Goal: Information Seeking & Learning: Learn about a topic

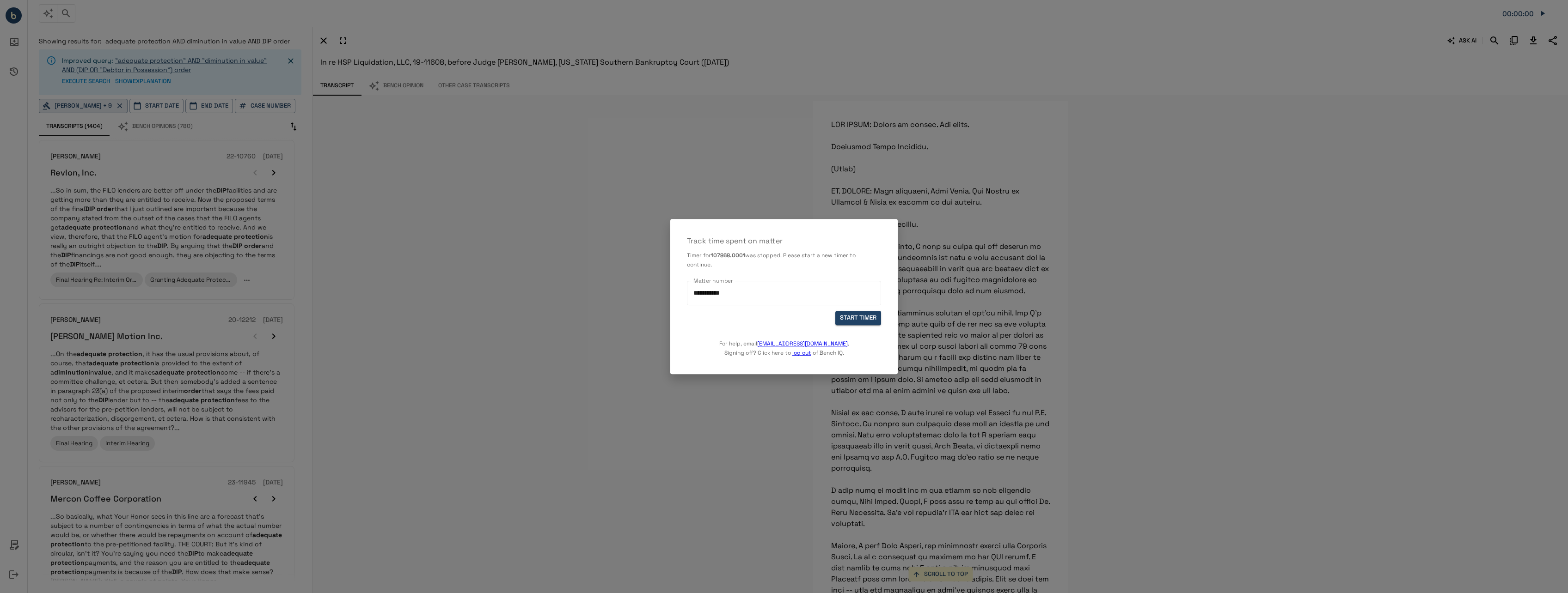
scroll to position [9184, 0]
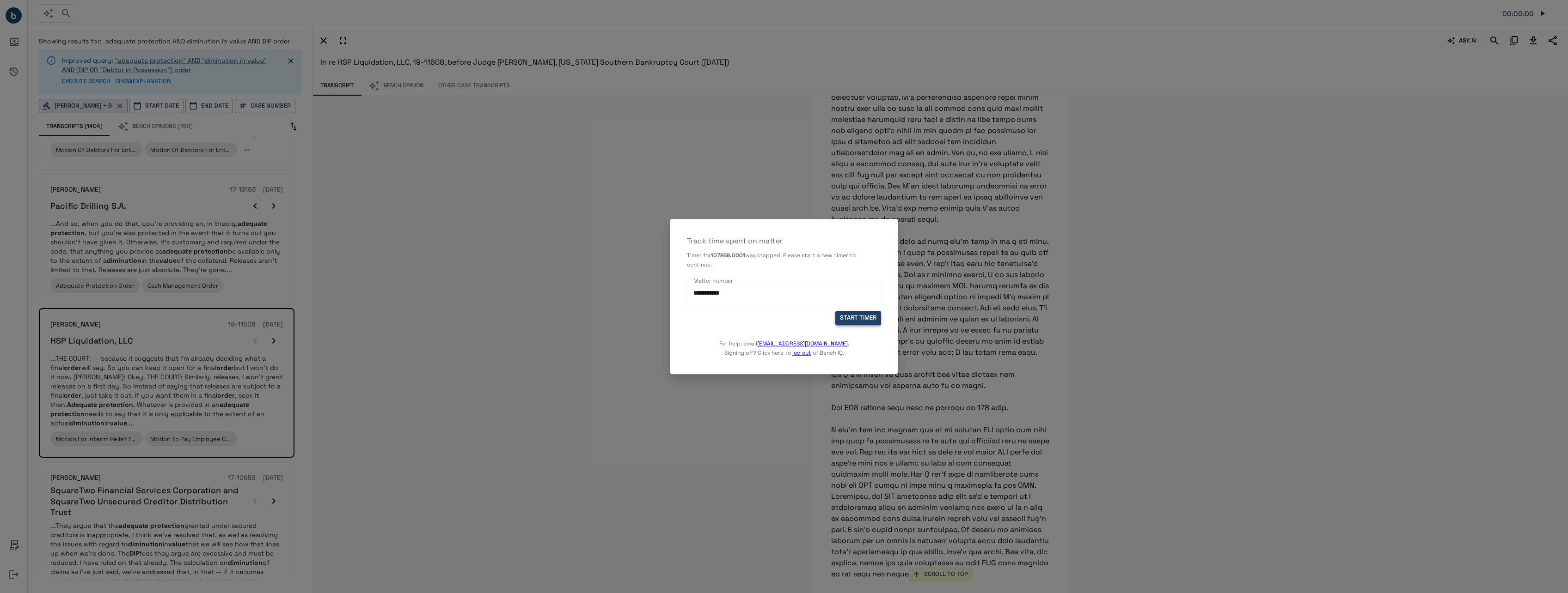
click at [855, 320] on button "START TIMER" at bounding box center [858, 318] width 46 height 15
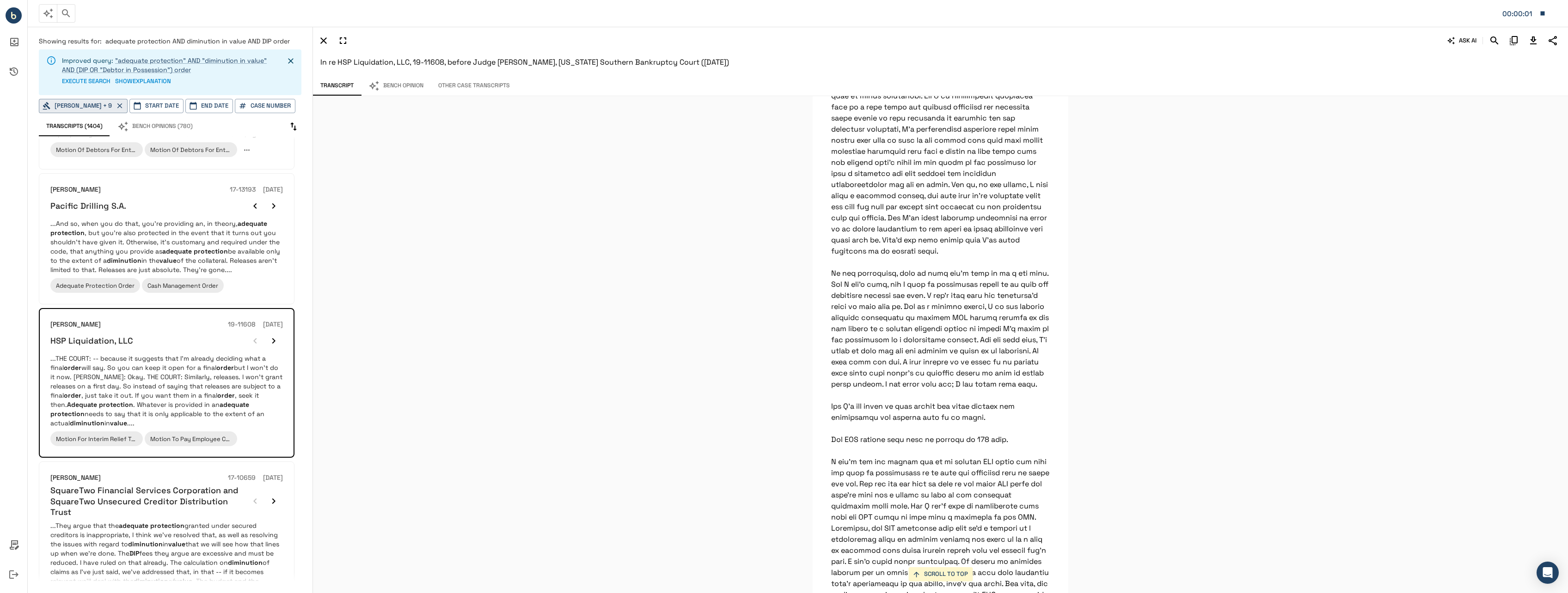
scroll to position [9138, 0]
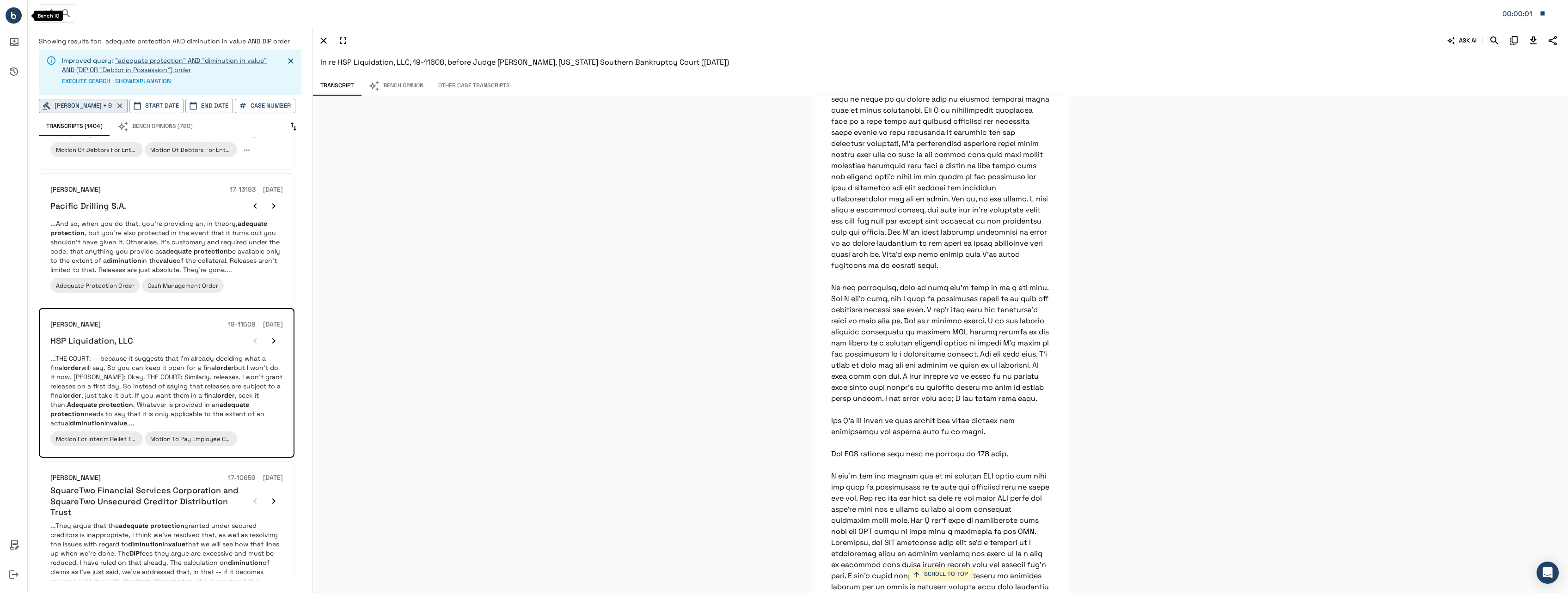
click at [13, 15] on icon "Bench IQ" at bounding box center [13, 17] width 5 height 5
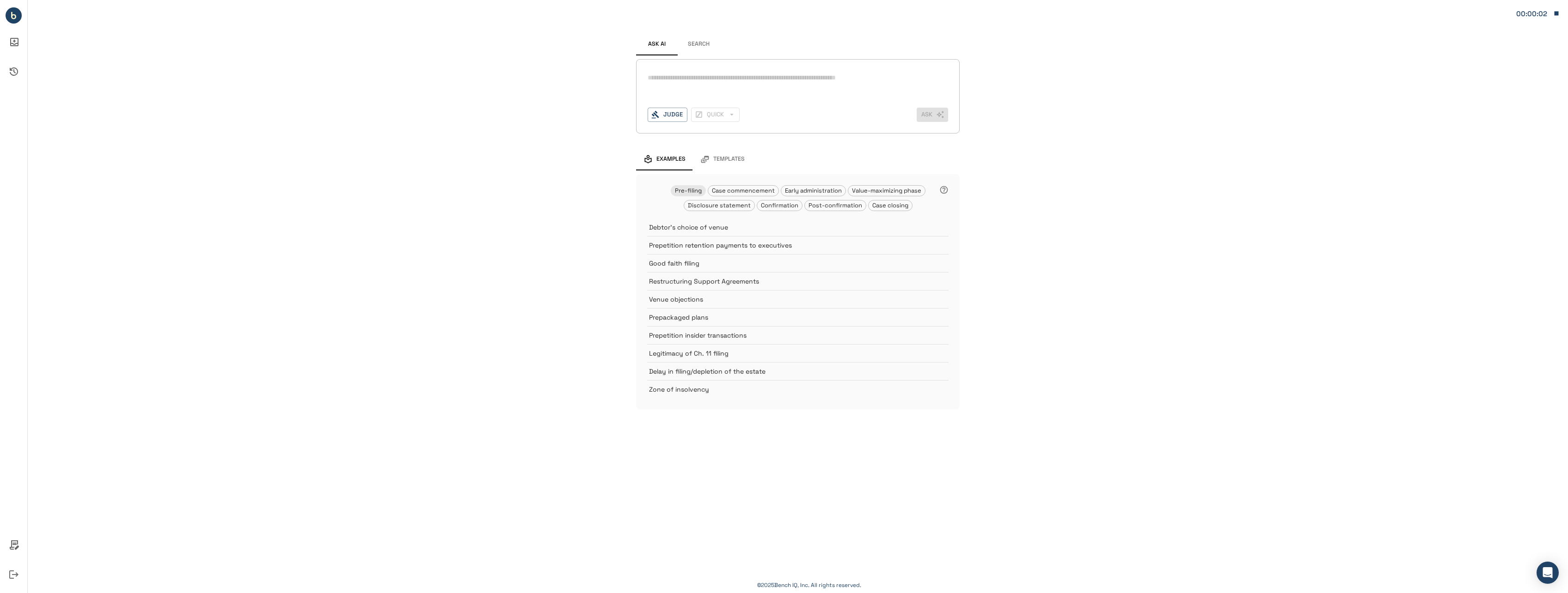
click at [733, 88] on div "*" at bounding box center [798, 85] width 301 height 30
drag, startPoint x: 733, startPoint y: 88, endPoint x: 698, endPoint y: 42, distance: 57.8
click at [698, 42] on button "Search" at bounding box center [698, 44] width 41 height 22
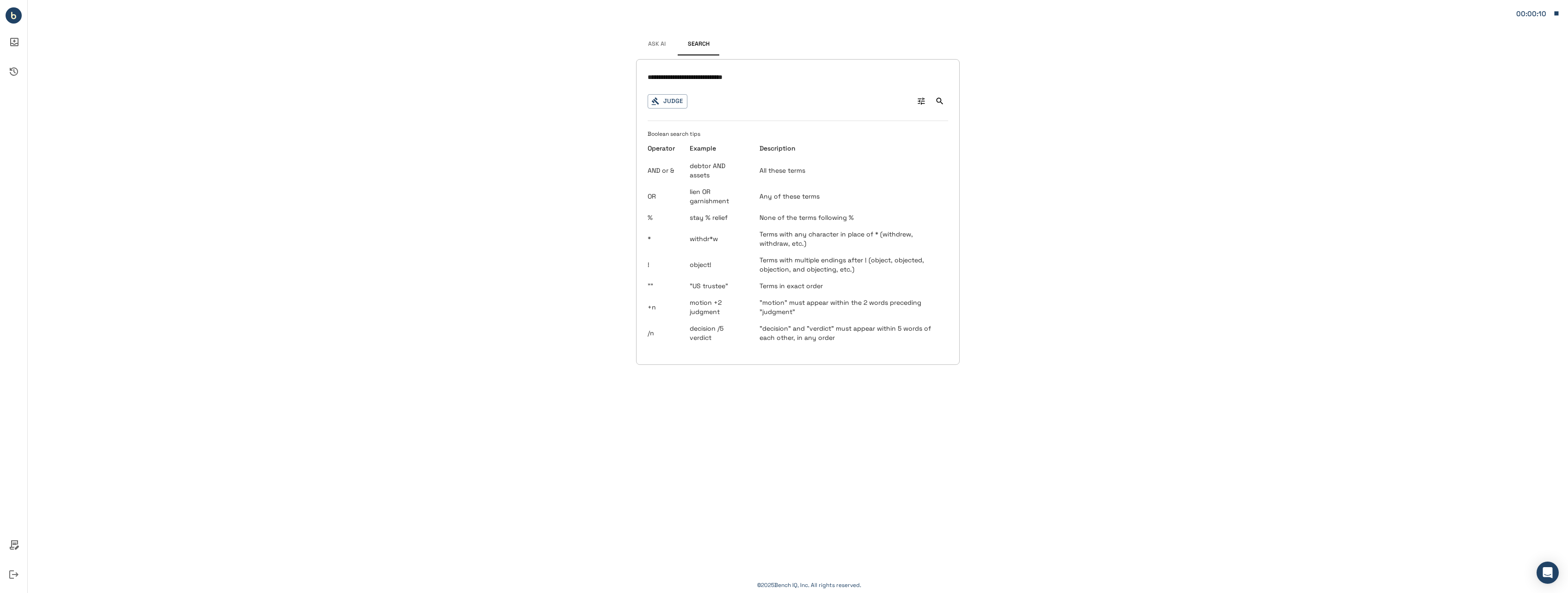
type input "**********"
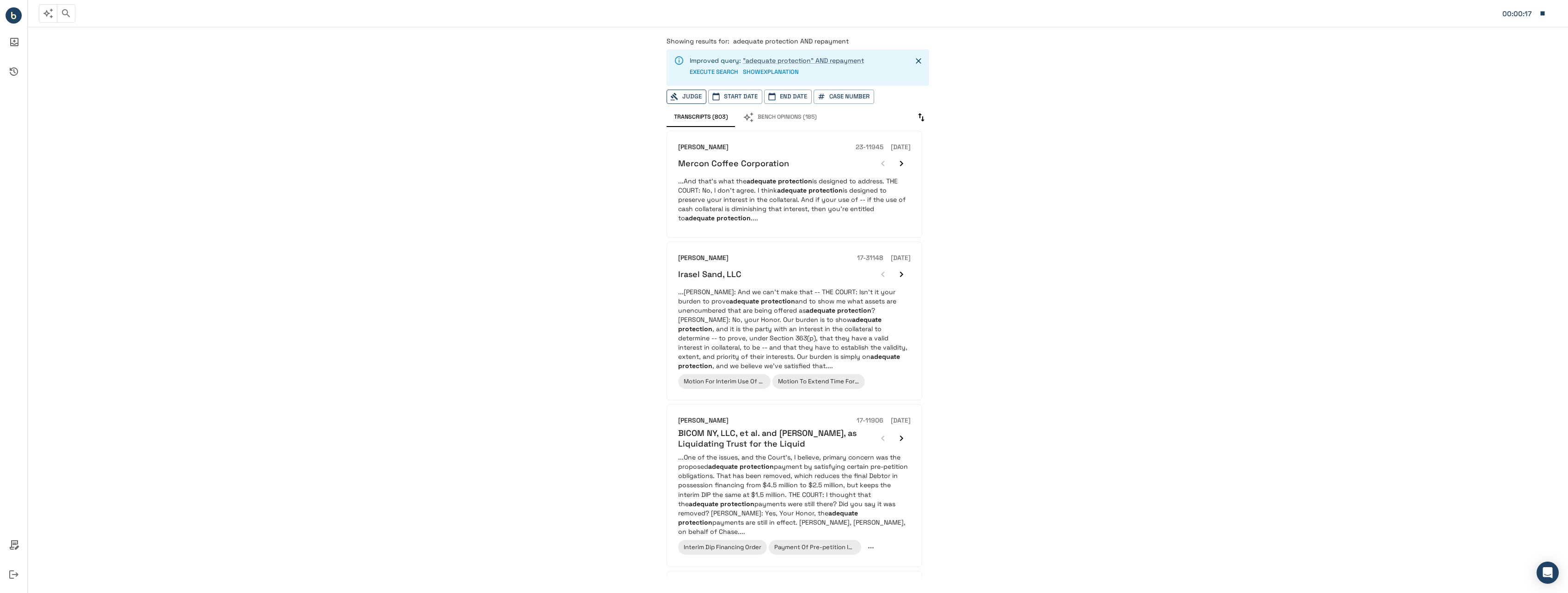
click at [690, 95] on button "Judge" at bounding box center [686, 97] width 40 height 15
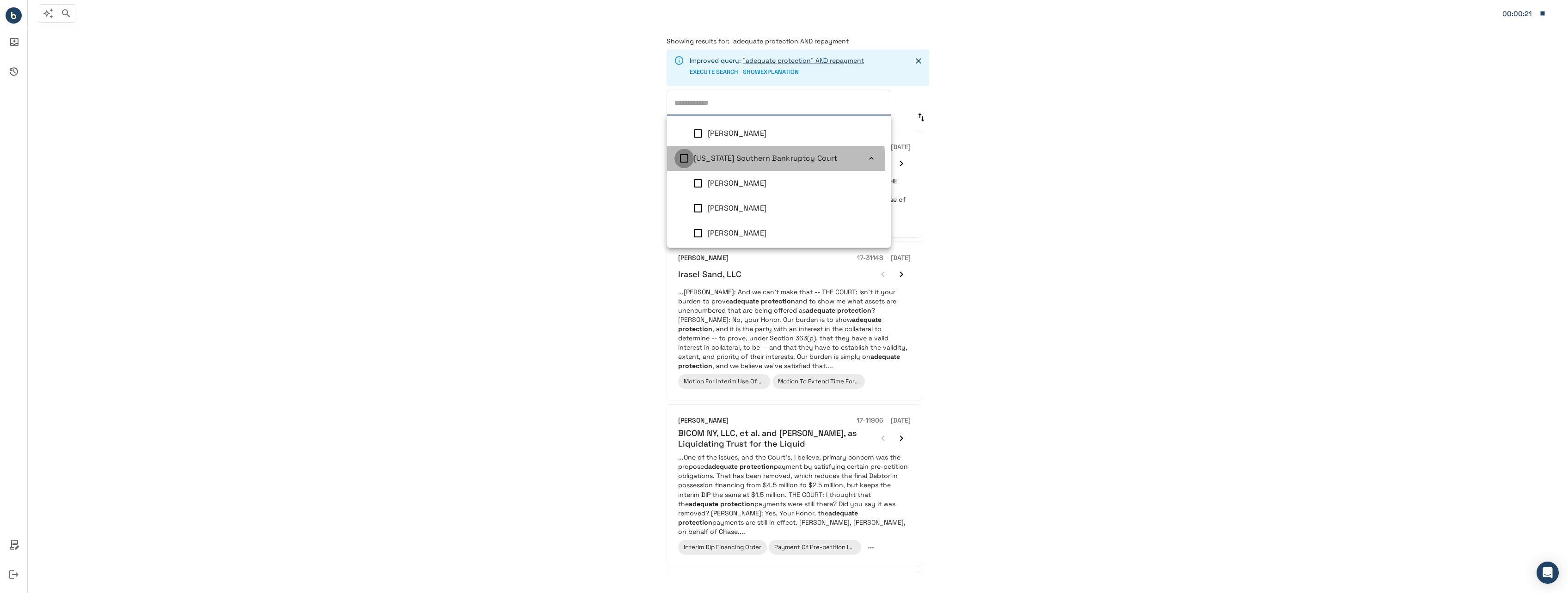
scroll to position [4, 0]
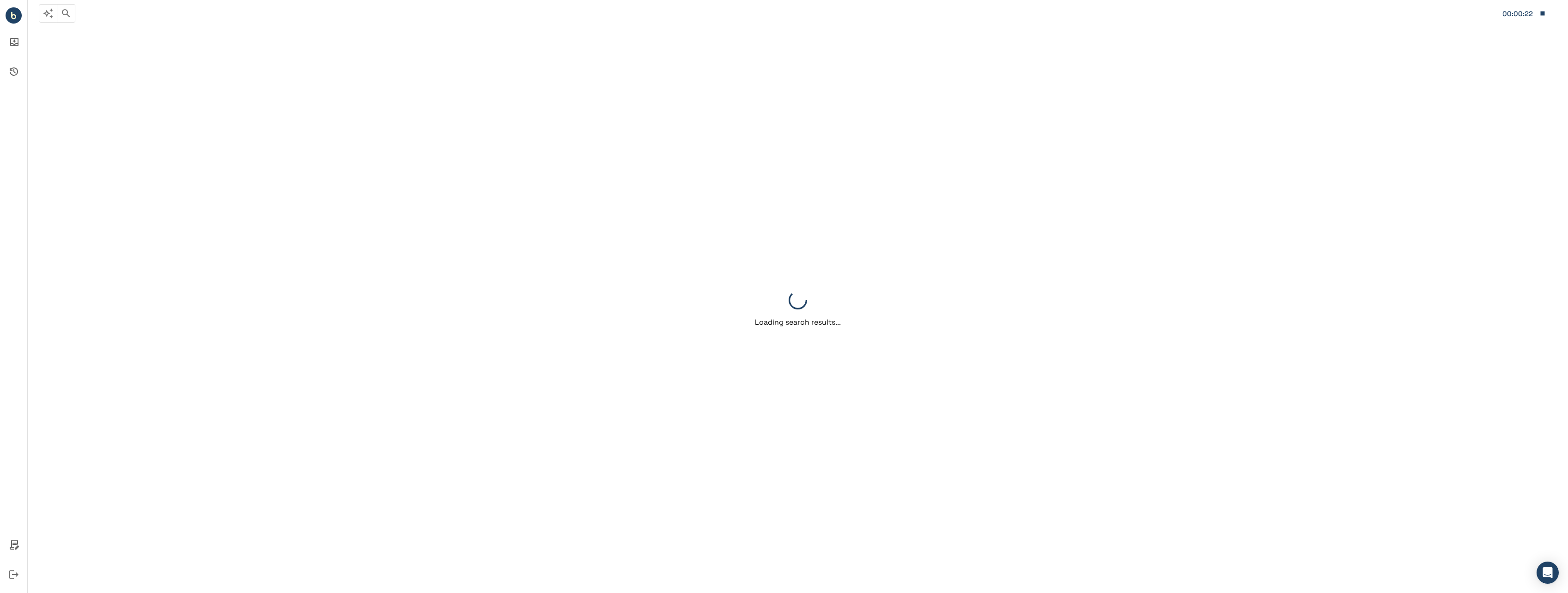
click at [1038, 203] on div "Loading search results..." at bounding box center [798, 309] width 1540 height 567
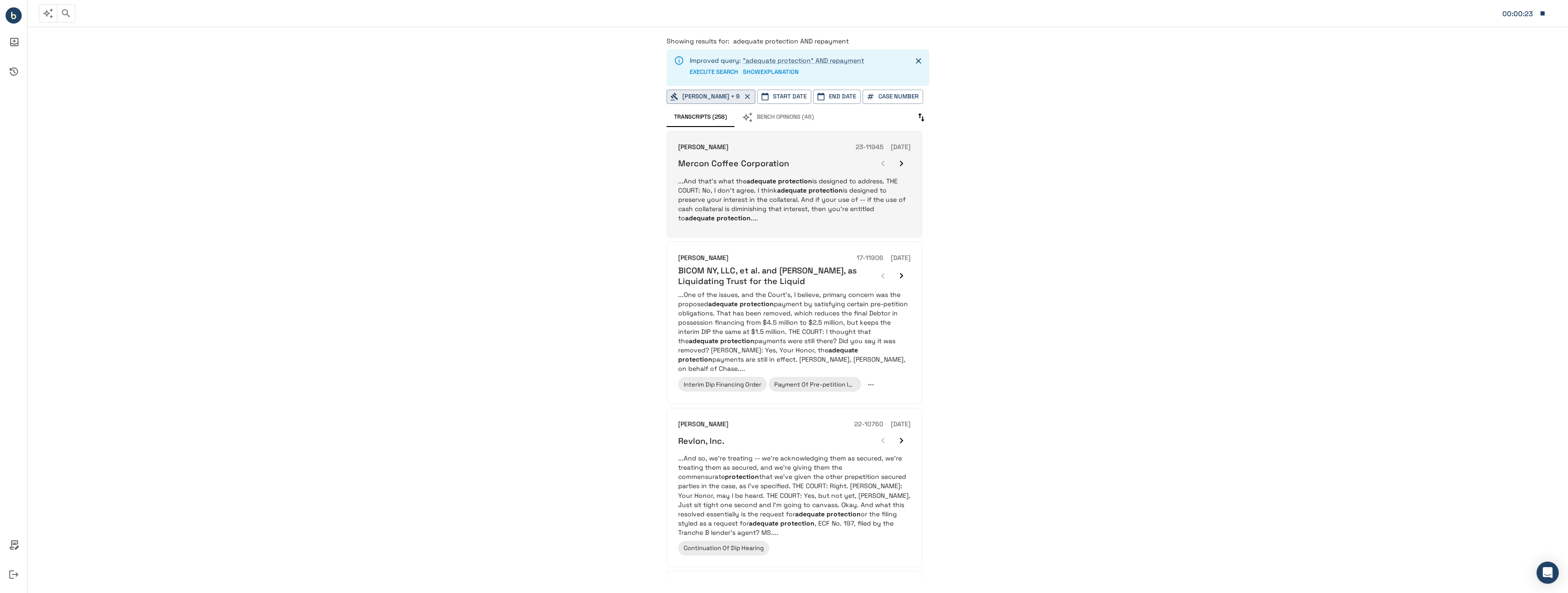
click at [831, 217] on p "...And that's what the adequate protection is designed to address. THE COURT: N…" at bounding box center [794, 199] width 233 height 46
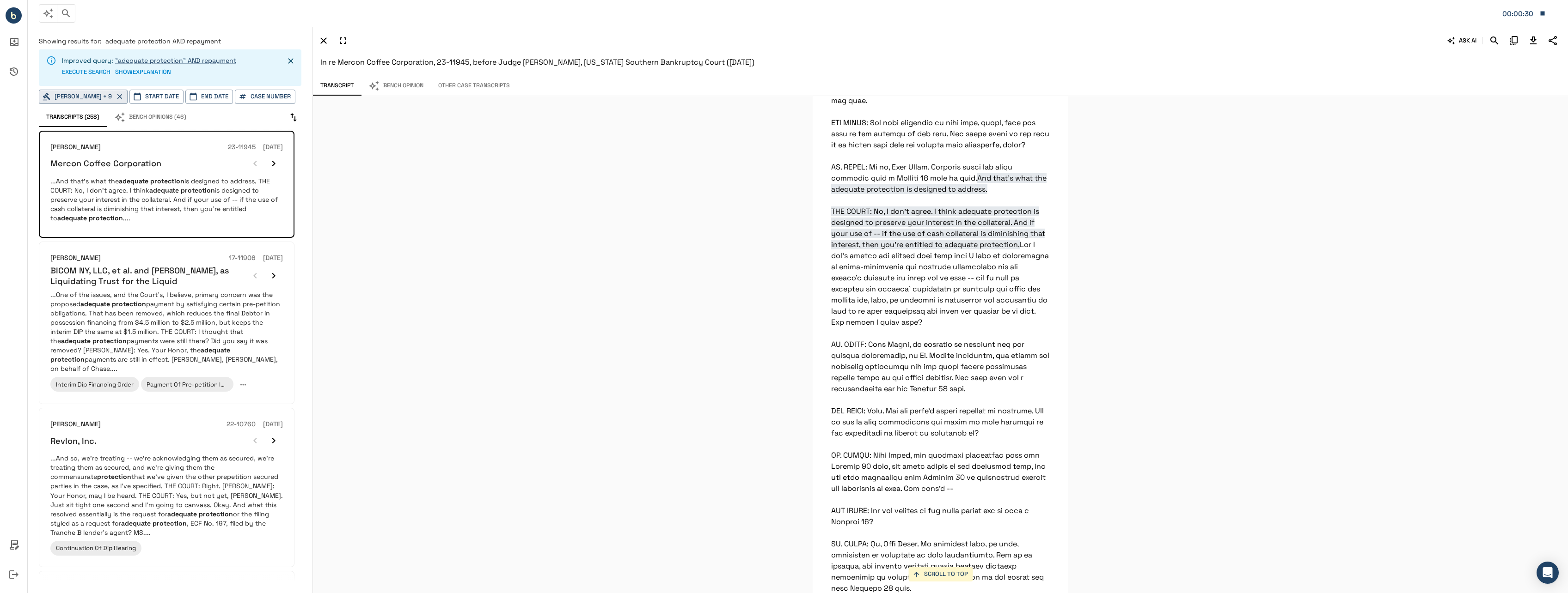
scroll to position [8207, 0]
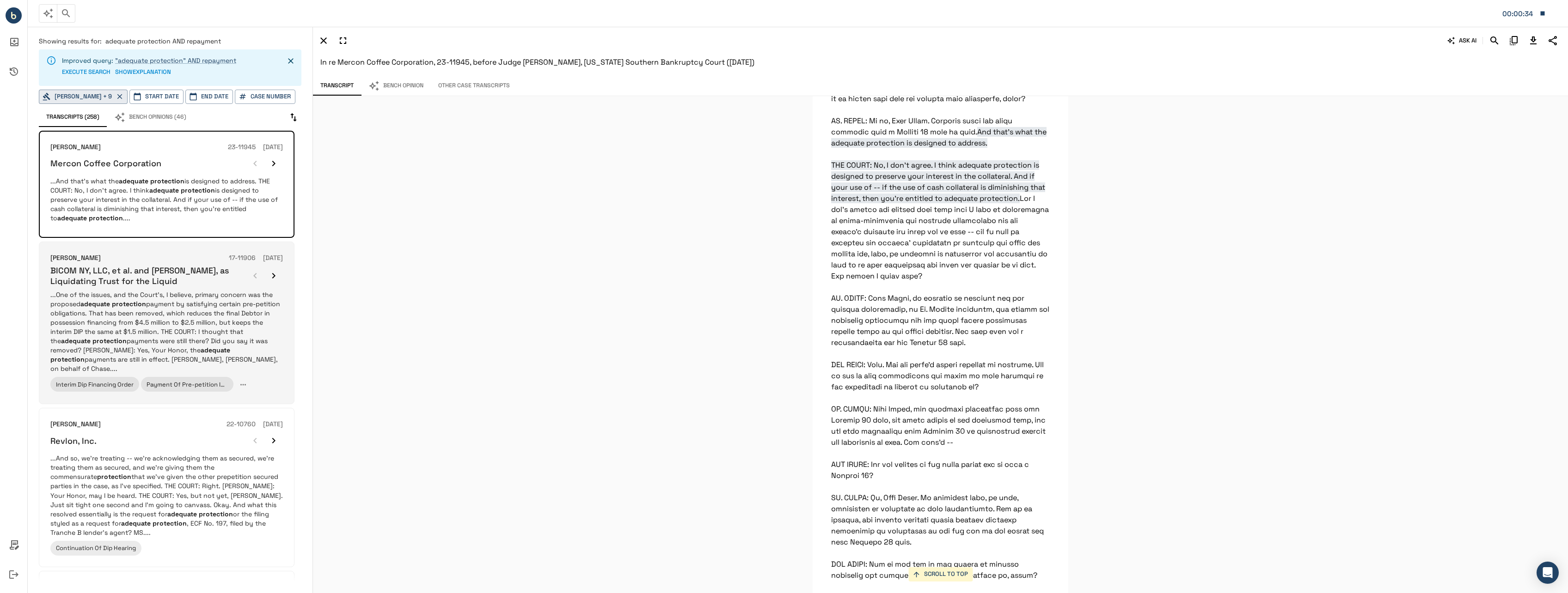
click at [235, 313] on p "...One of the issues, and the Court’s, I believe, primary concern was the propo…" at bounding box center [167, 331] width 233 height 83
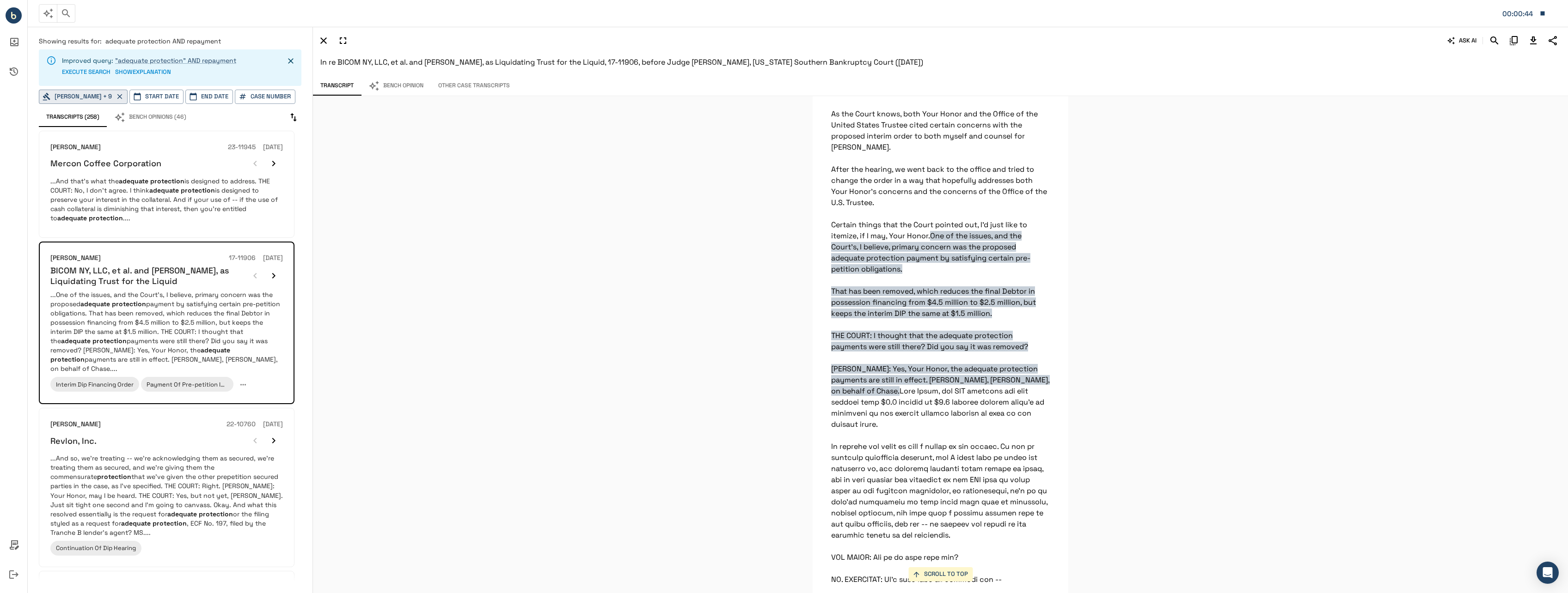
scroll to position [148, 0]
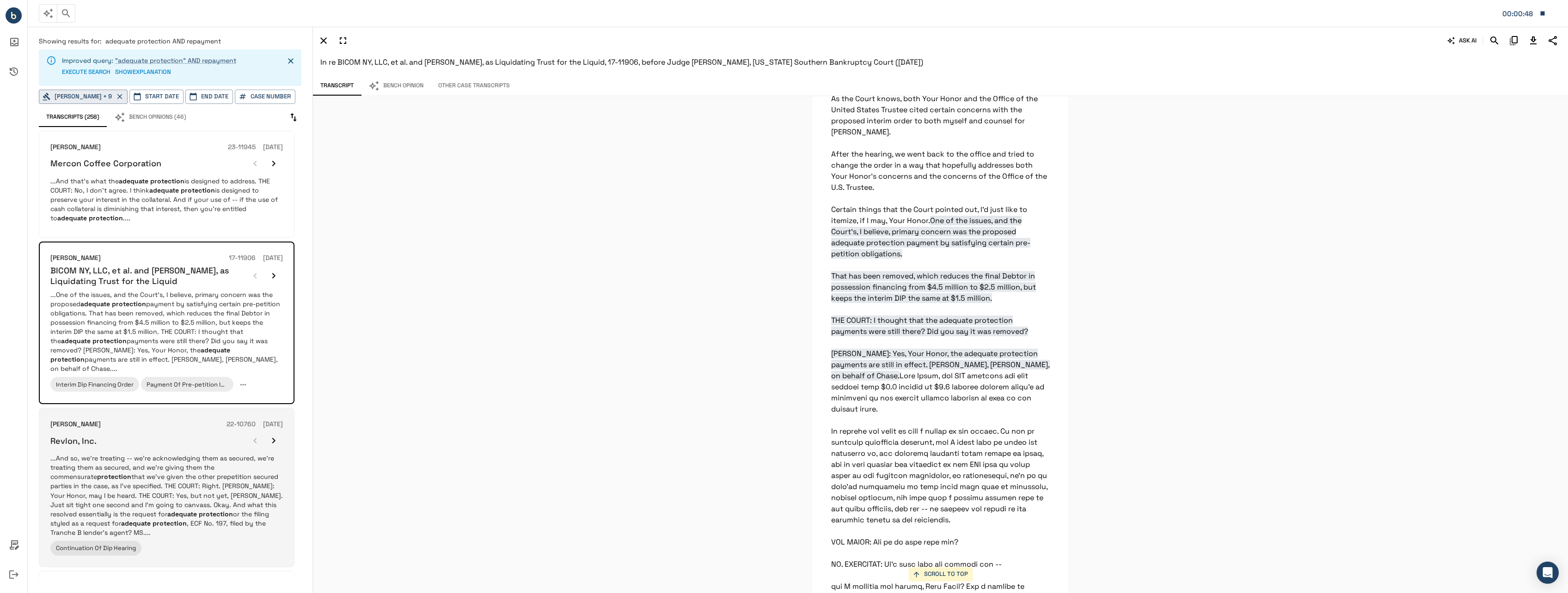
click at [229, 474] on p "...And so, we're treating -- we're acknowledging them as secured, we're treatin…" at bounding box center [167, 495] width 233 height 83
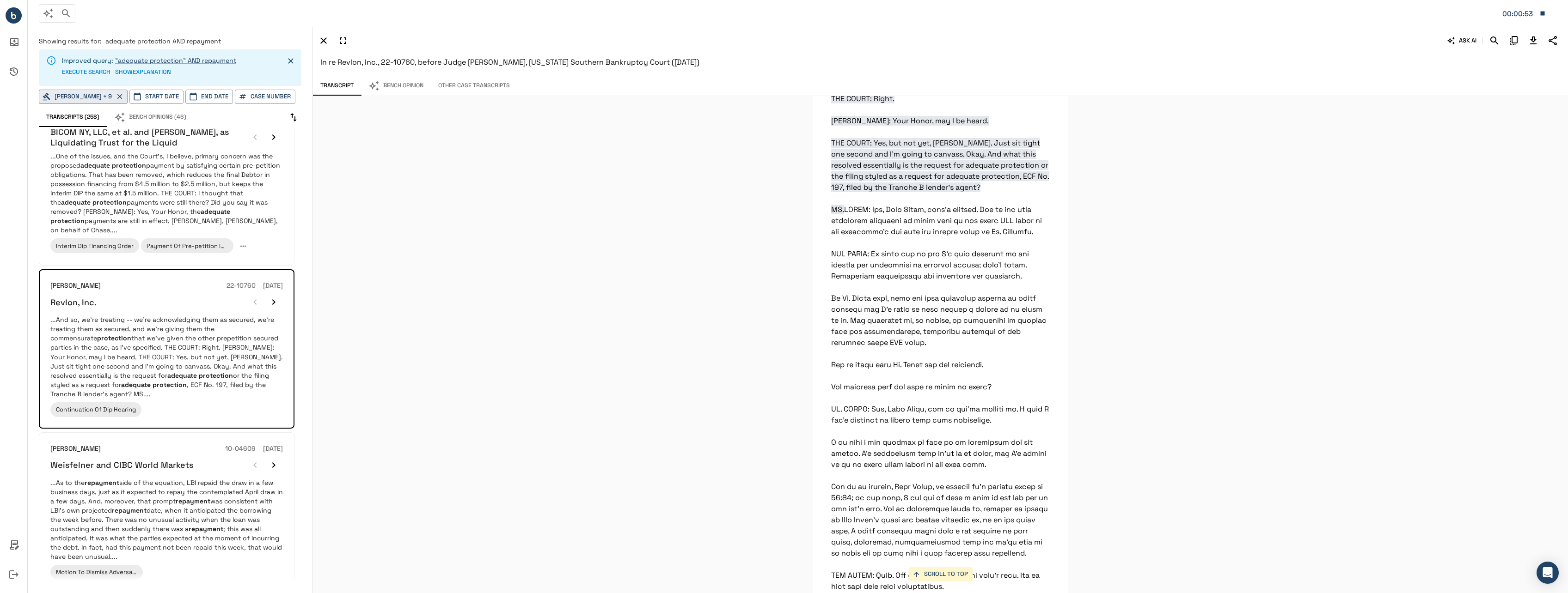
scroll to position [24792, 0]
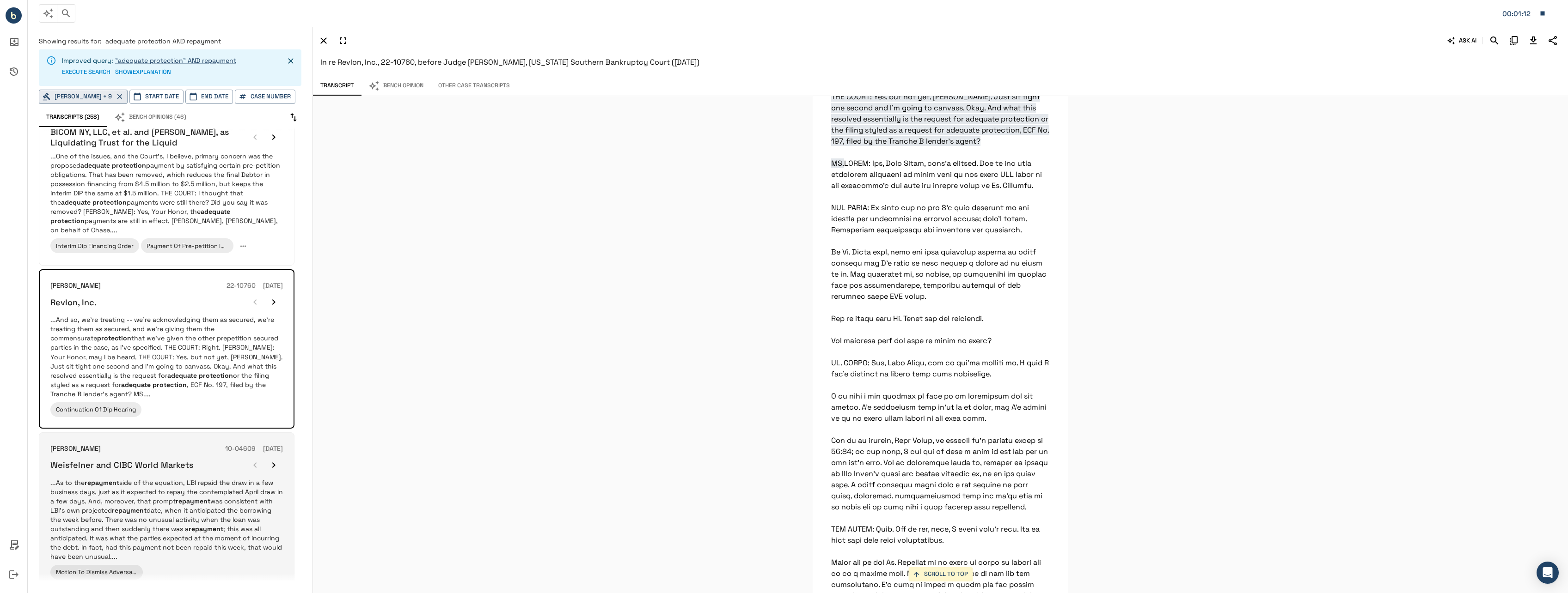
click at [201, 483] on p "...As to the repayment side of the equation, LBI repaid the draw in a few busin…" at bounding box center [167, 519] width 233 height 83
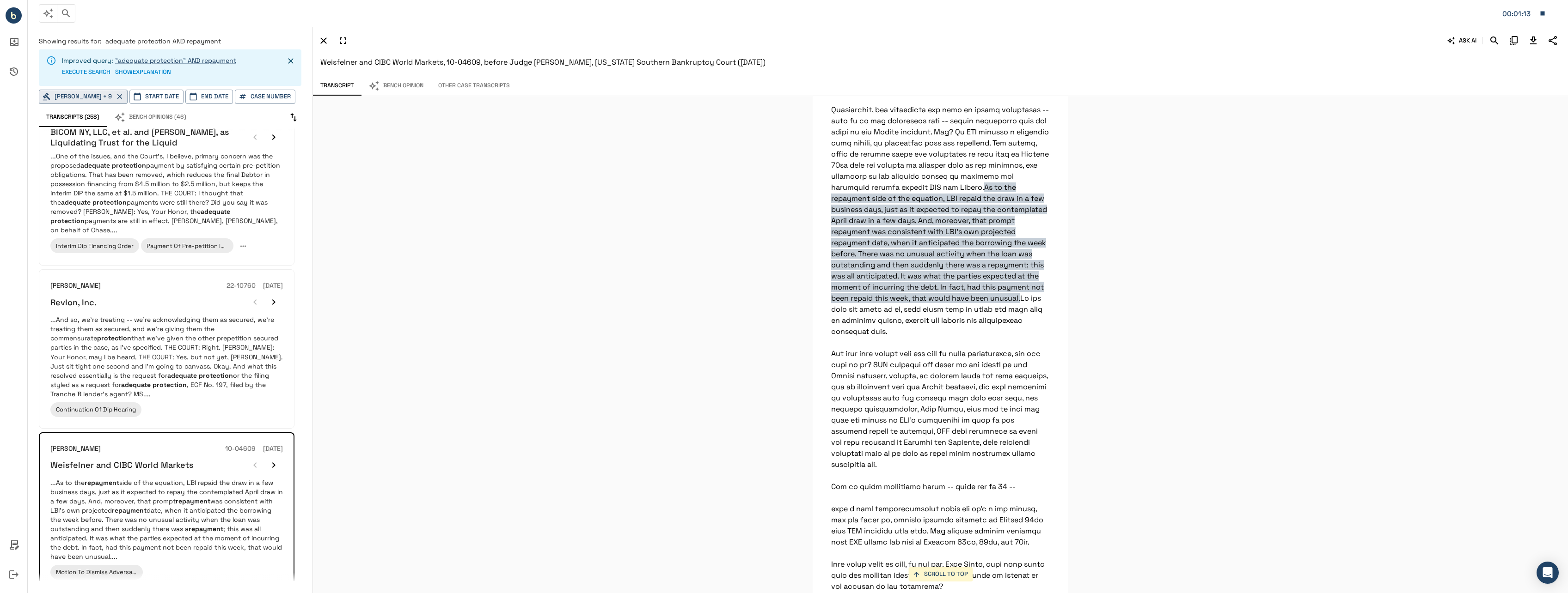
scroll to position [31235, 0]
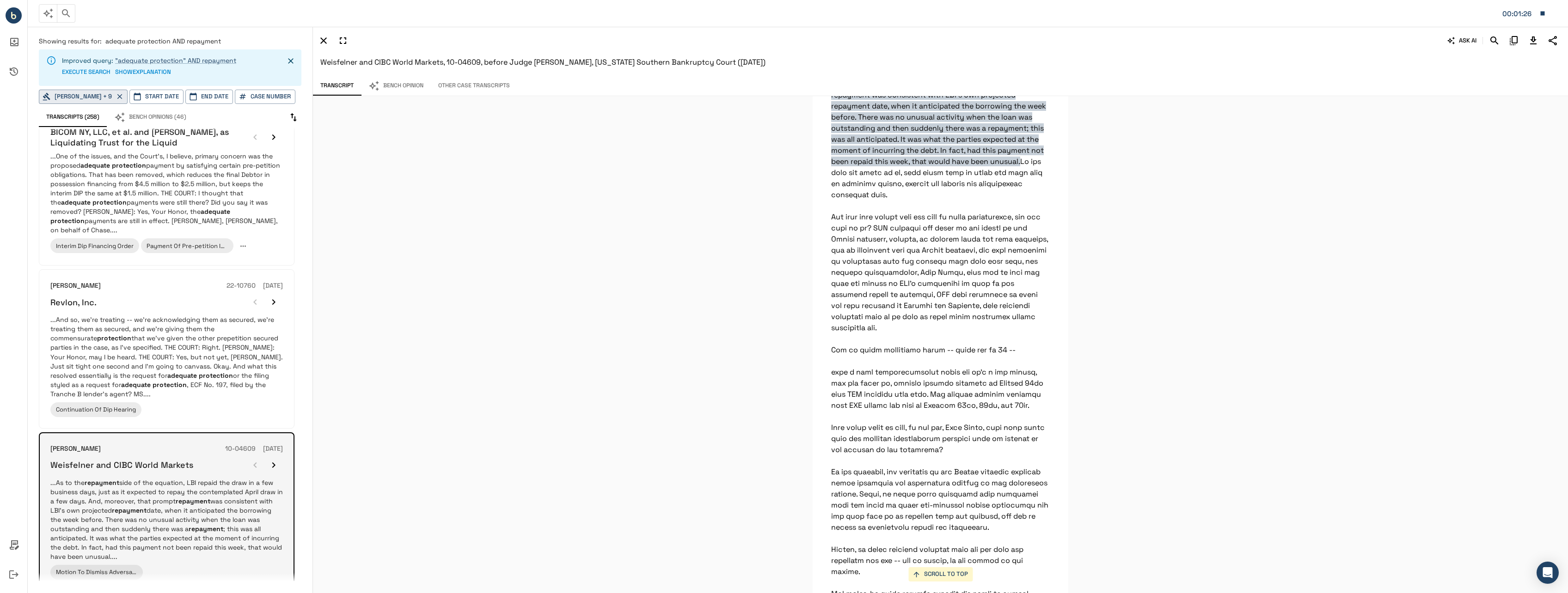
click at [274, 460] on icon "button" at bounding box center [273, 465] width 11 height 11
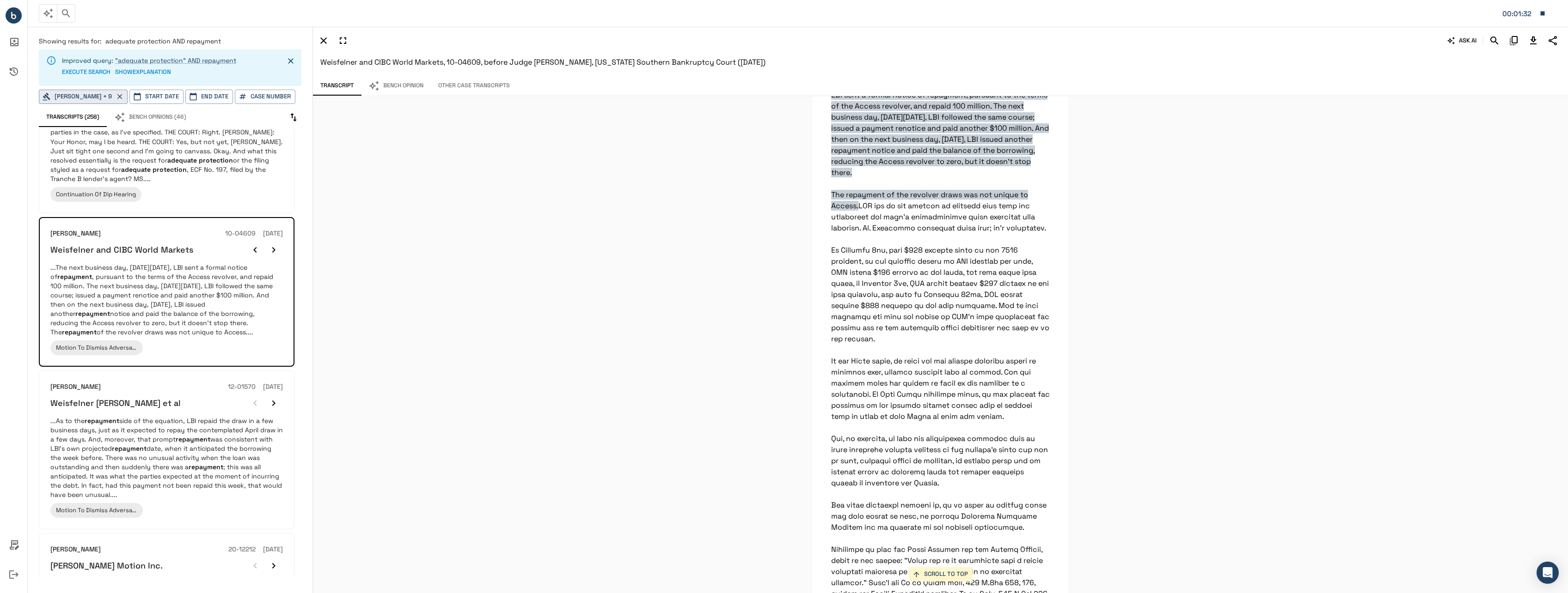
scroll to position [415, 0]
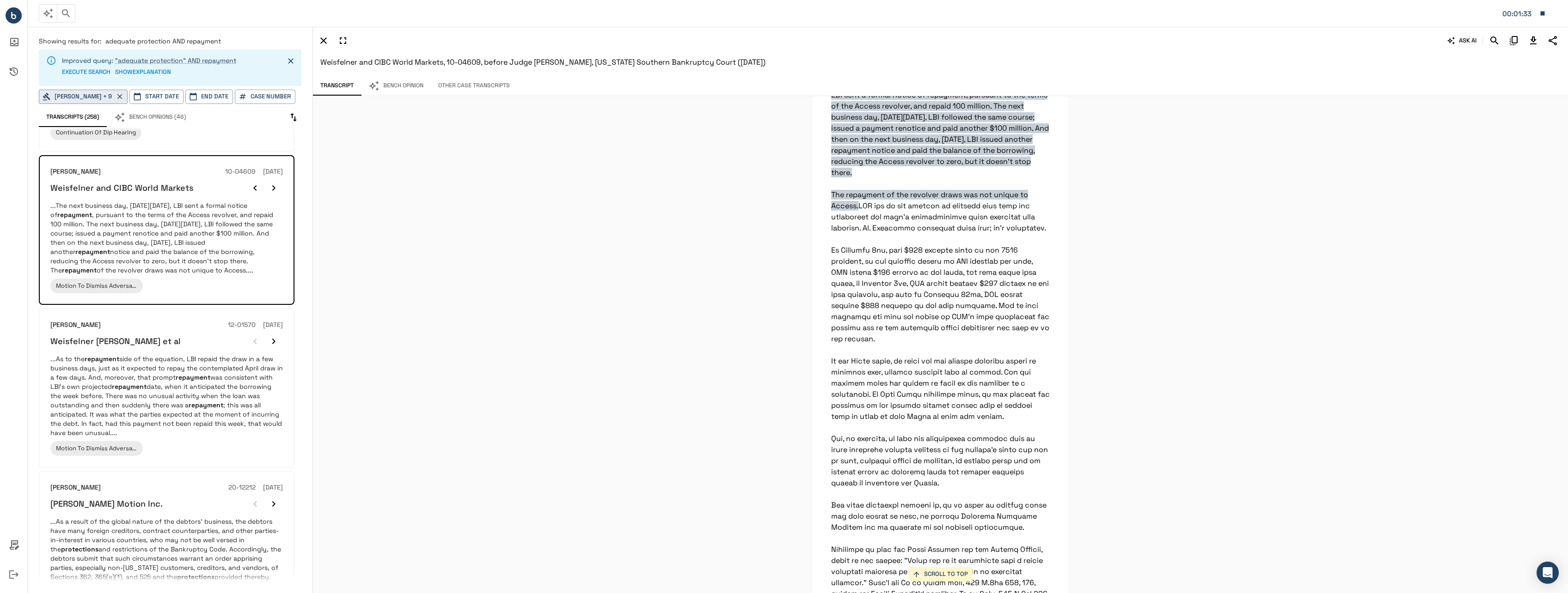
click at [214, 41] on span "adequate protection AND repayment" at bounding box center [163, 41] width 116 height 9
click at [206, 35] on div "Showing results for: adequate protection AND repayment Improved query: "adequat…" at bounding box center [170, 307] width 285 height 563
drag, startPoint x: 206, startPoint y: 35, endPoint x: 168, endPoint y: 43, distance: 38.8
click at [168, 43] on span "adequate protection AND repayment" at bounding box center [163, 41] width 116 height 9
click at [74, 15] on button "button" at bounding box center [66, 13] width 18 height 18
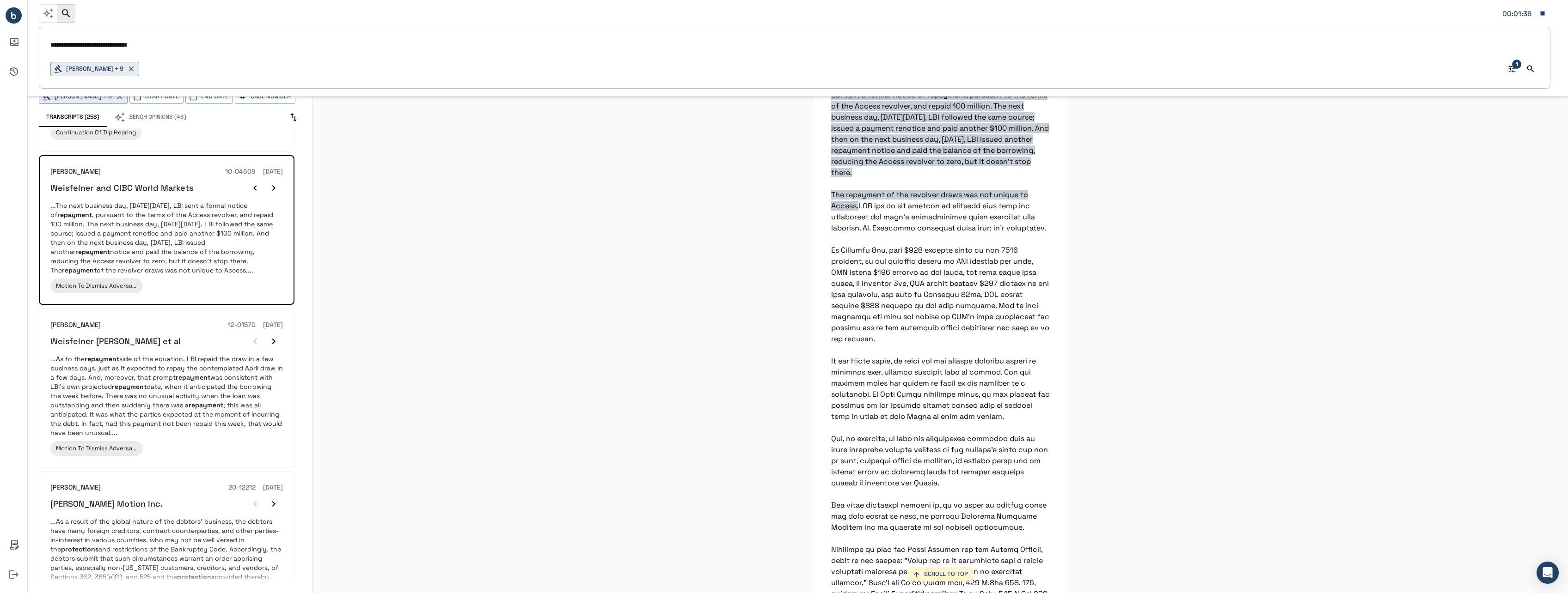
click at [167, 47] on input "**********" at bounding box center [794, 45] width 1488 height 13
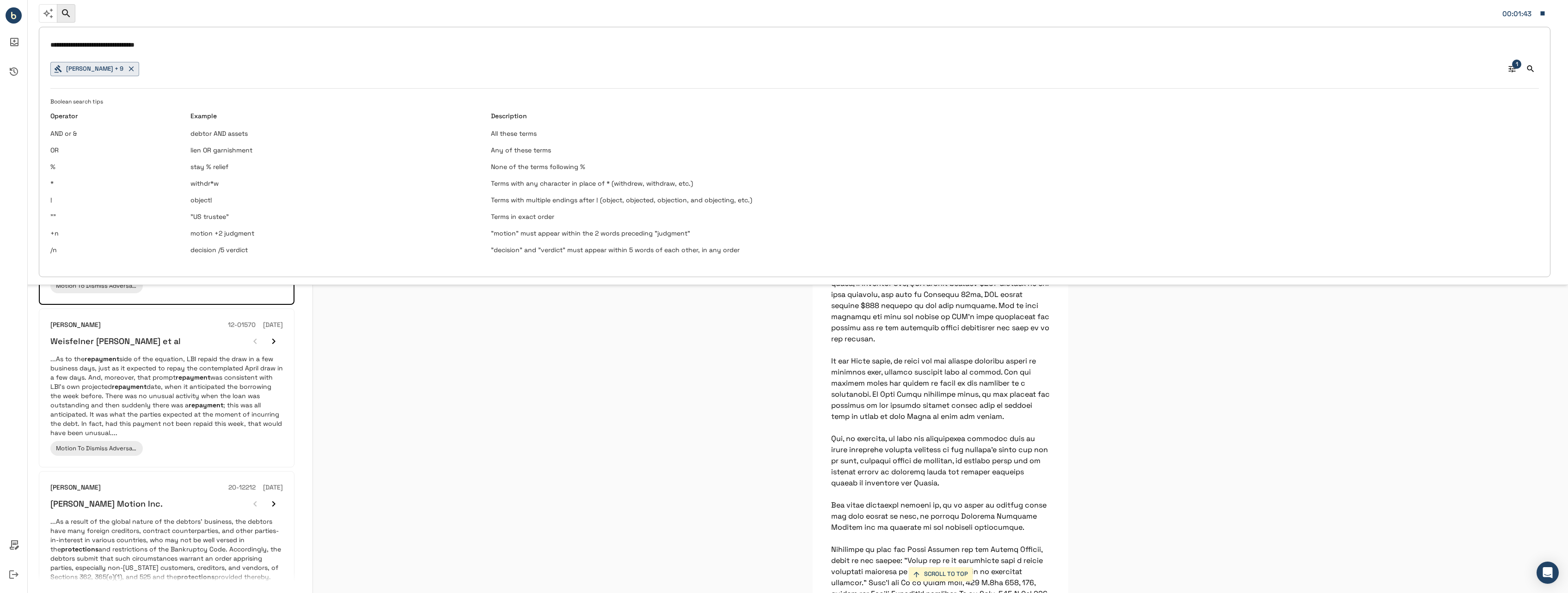
type input "**********"
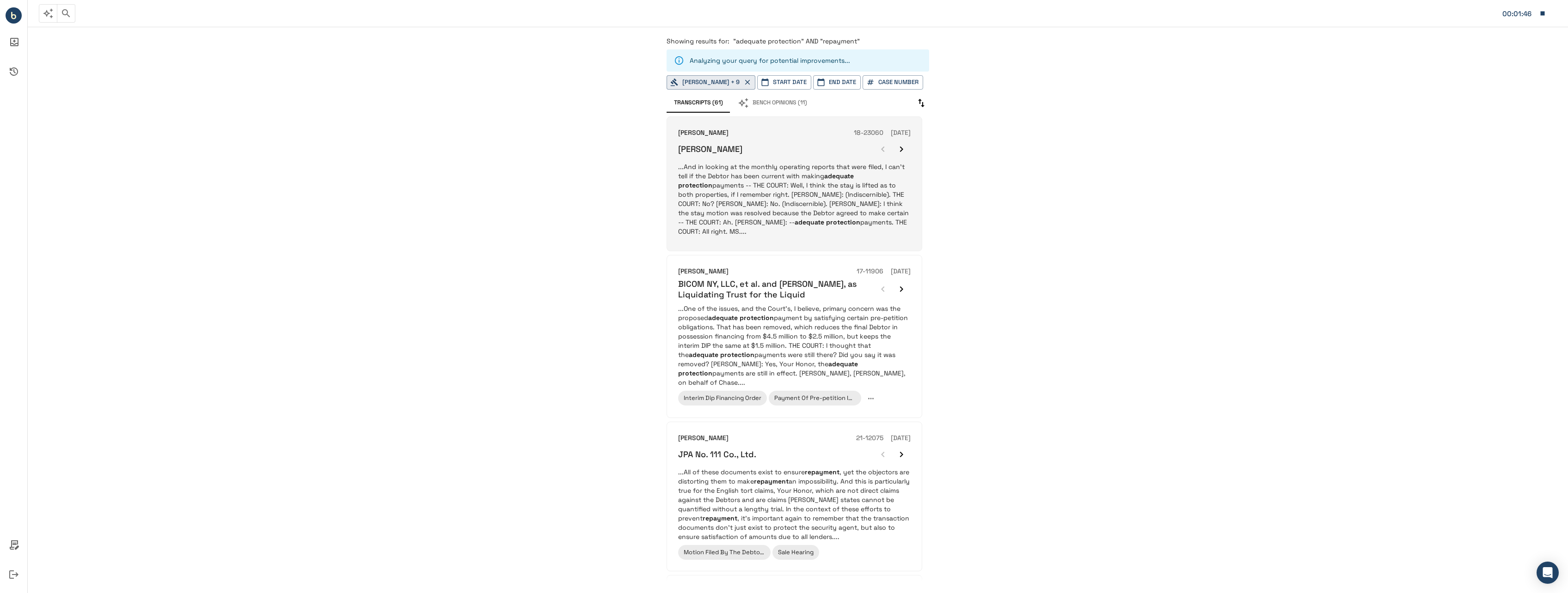
click at [875, 191] on p "...And in looking at the monthly operating reports that were filed, I can't tel…" at bounding box center [794, 199] width 233 height 74
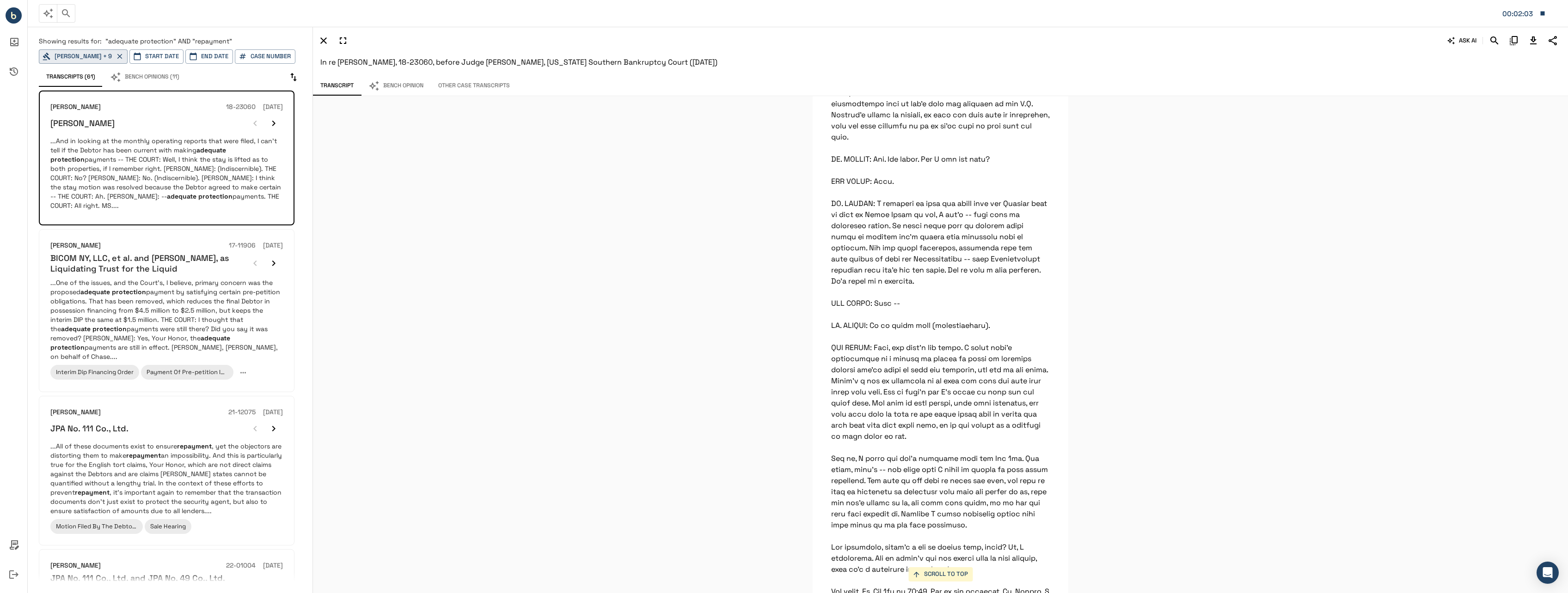
scroll to position [4547, 0]
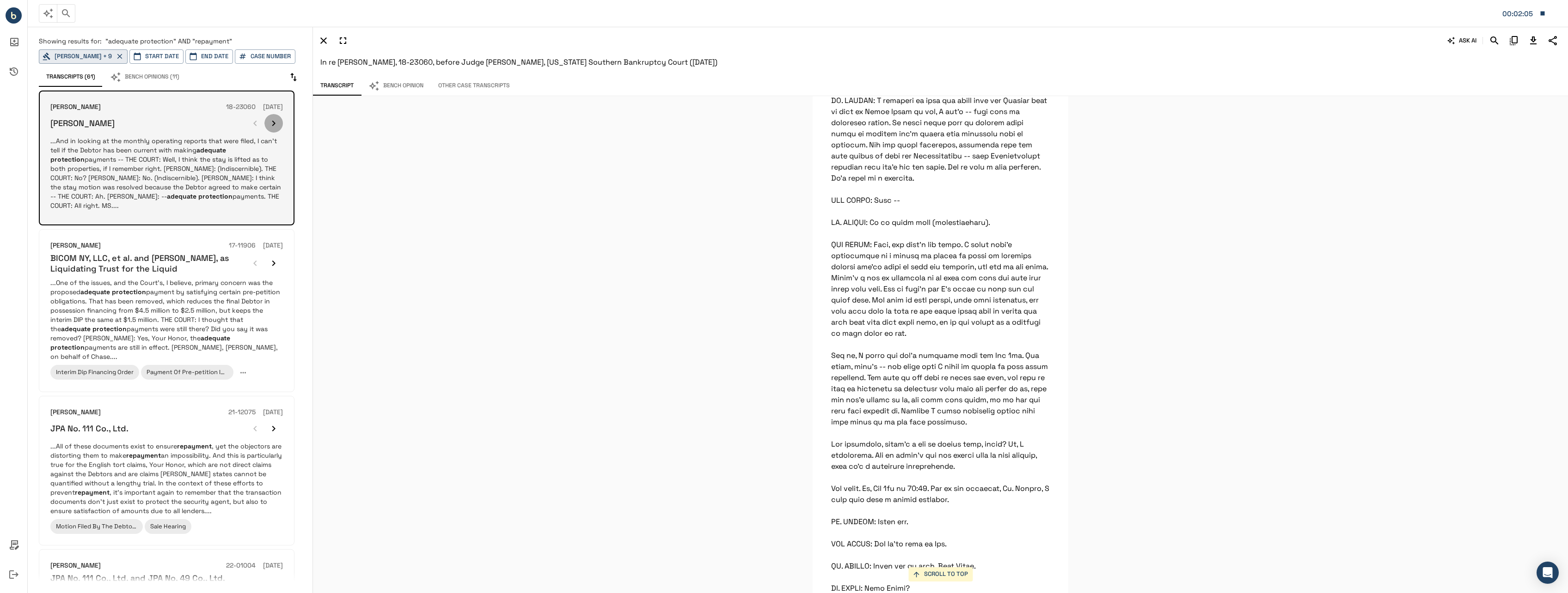
click at [274, 124] on icon "button" at bounding box center [273, 123] width 3 height 5
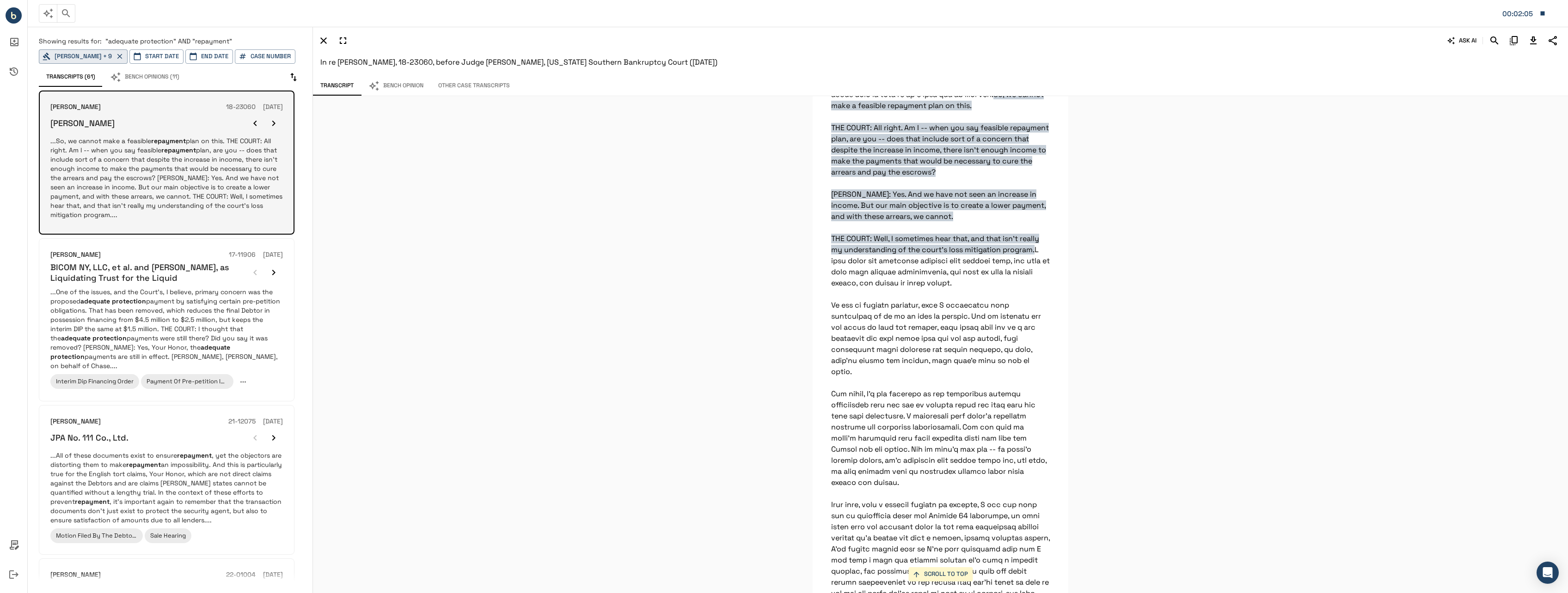
scroll to position [1875, 0]
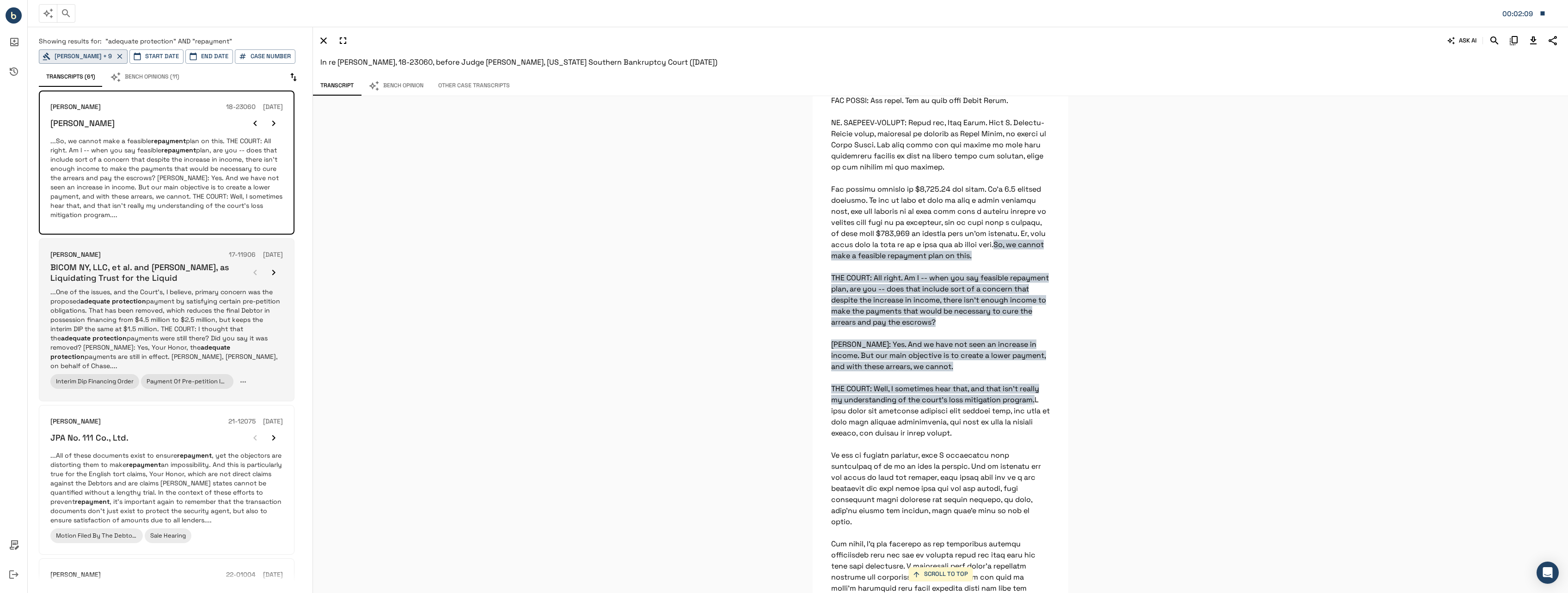
click at [264, 308] on p "...One of the issues, and the Court’s, I believe, primary concern was the propo…" at bounding box center [167, 328] width 233 height 83
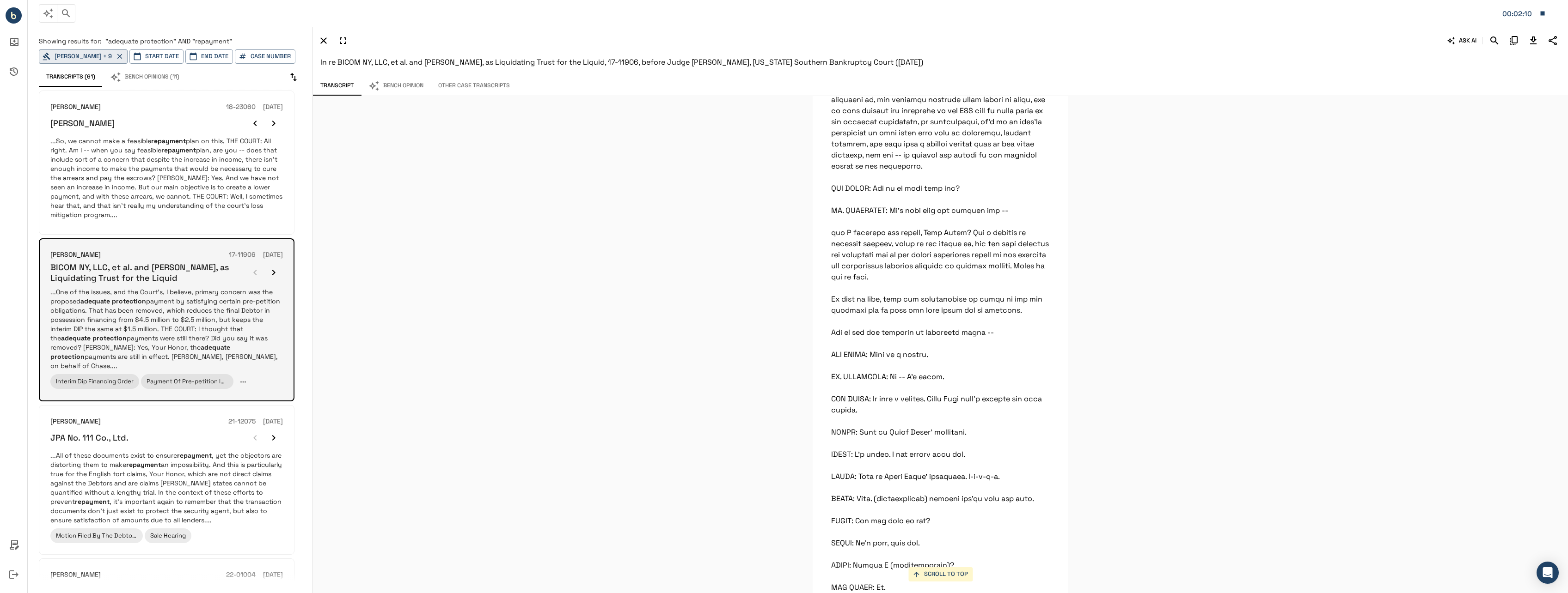
scroll to position [102, 0]
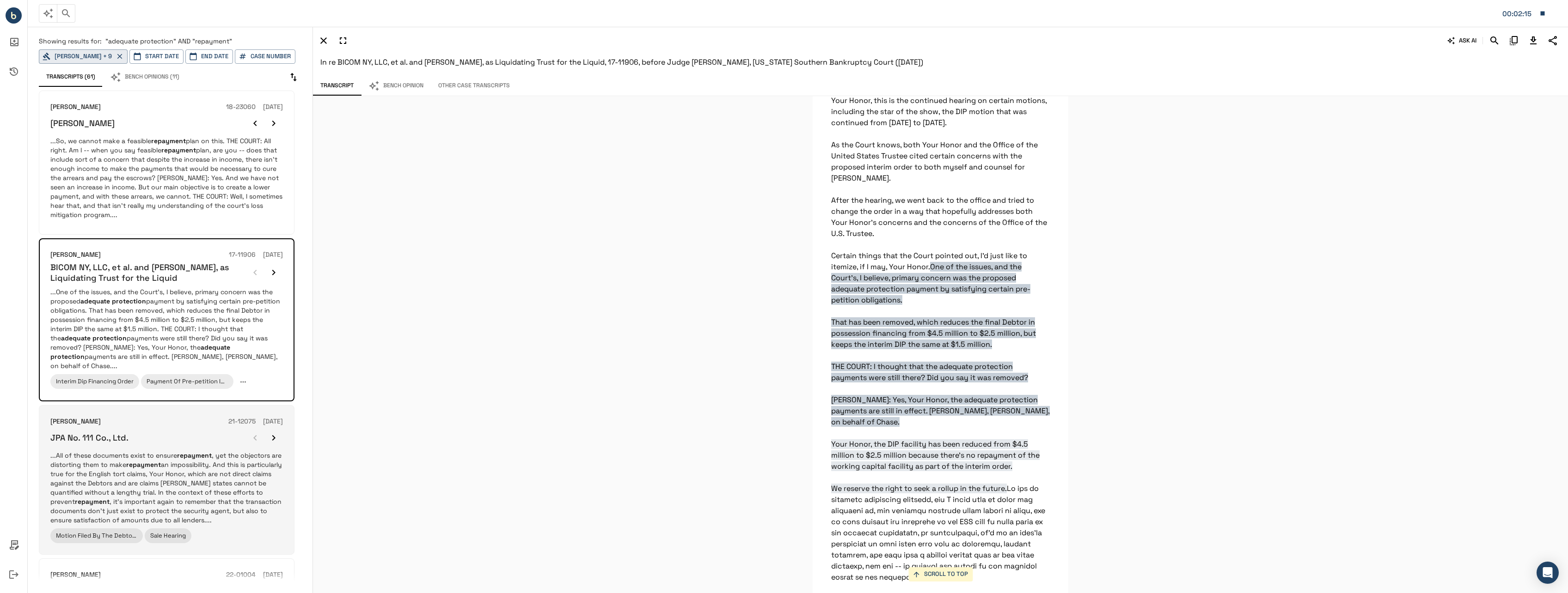
click at [261, 471] on p "...All of these documents exist to ensure repayment , yet the objectors are dis…" at bounding box center [167, 488] width 233 height 74
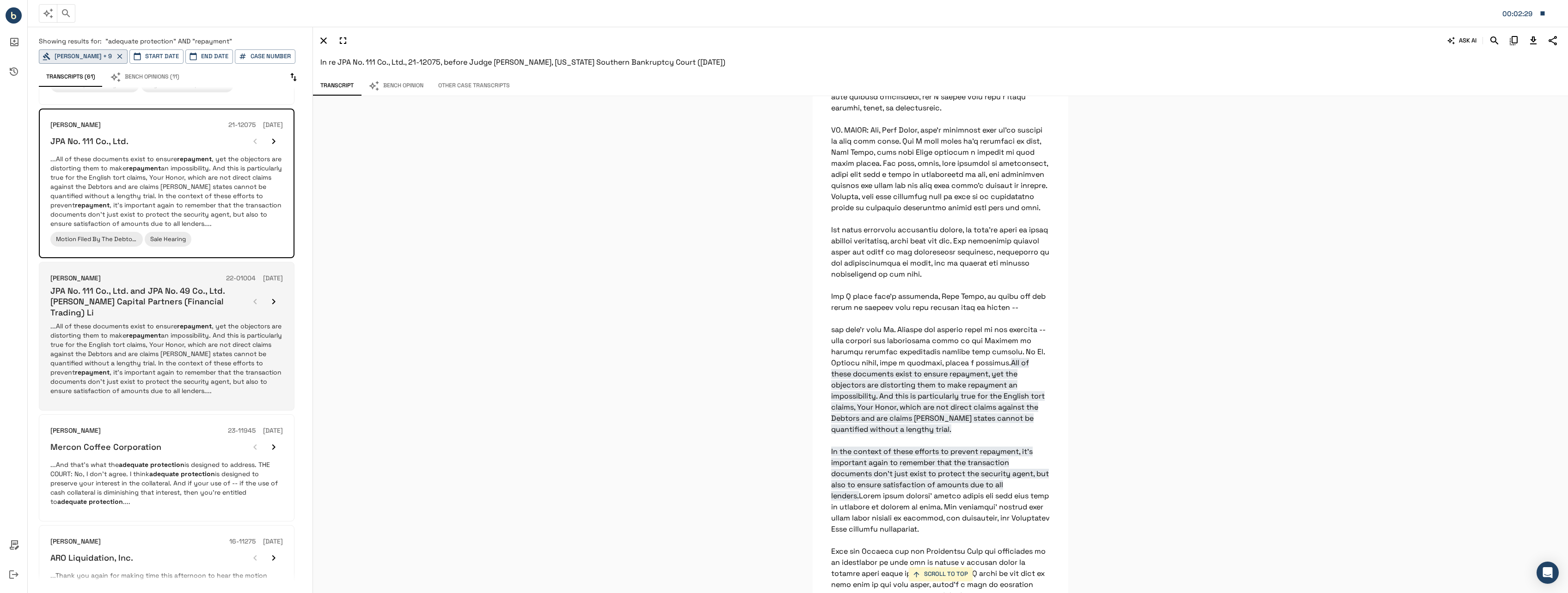
scroll to position [324, 0]
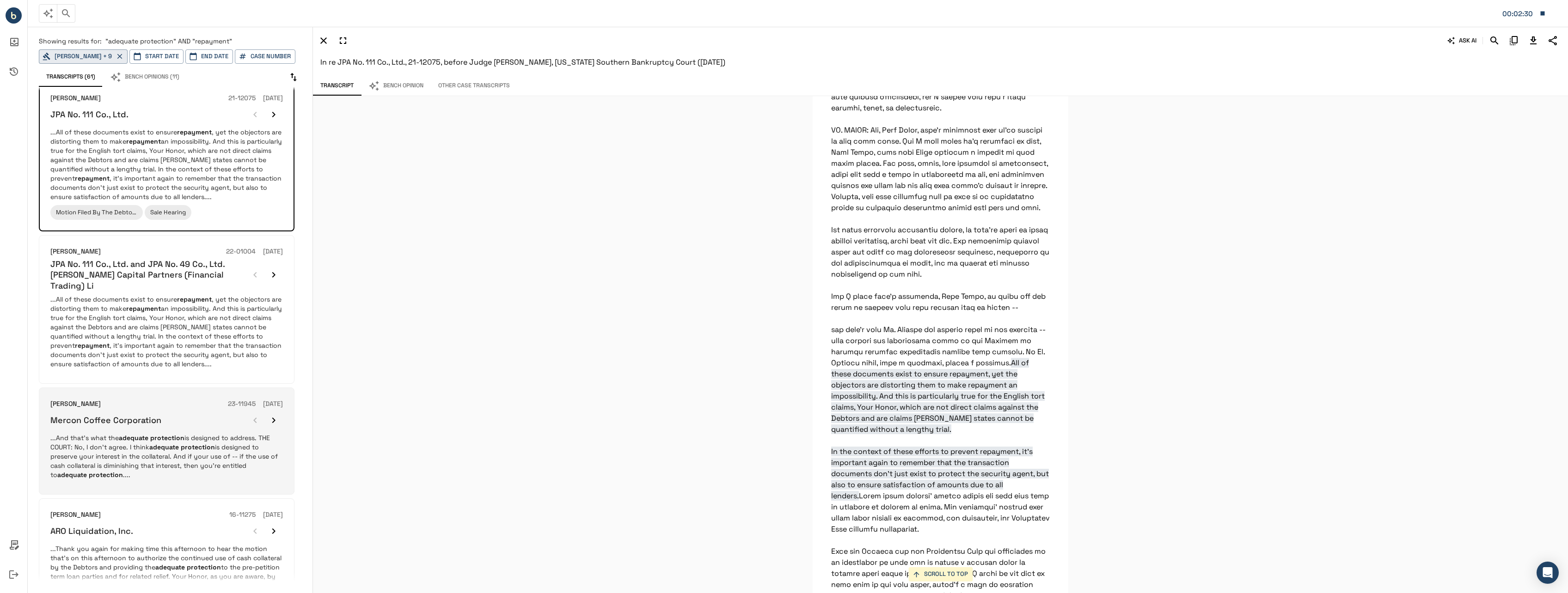
click at [214, 453] on p "...And that's what the adequate protection is designed to address. THE COURT: N…" at bounding box center [167, 456] width 233 height 46
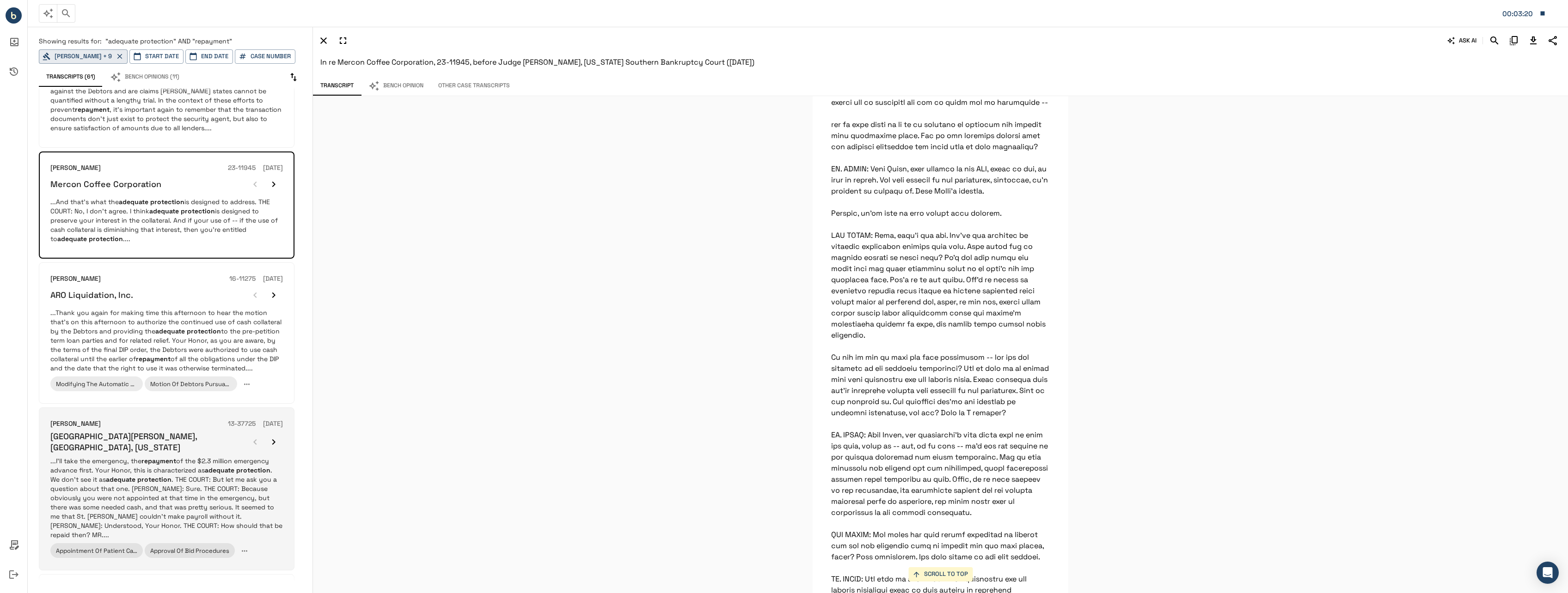
scroll to position [600, 0]
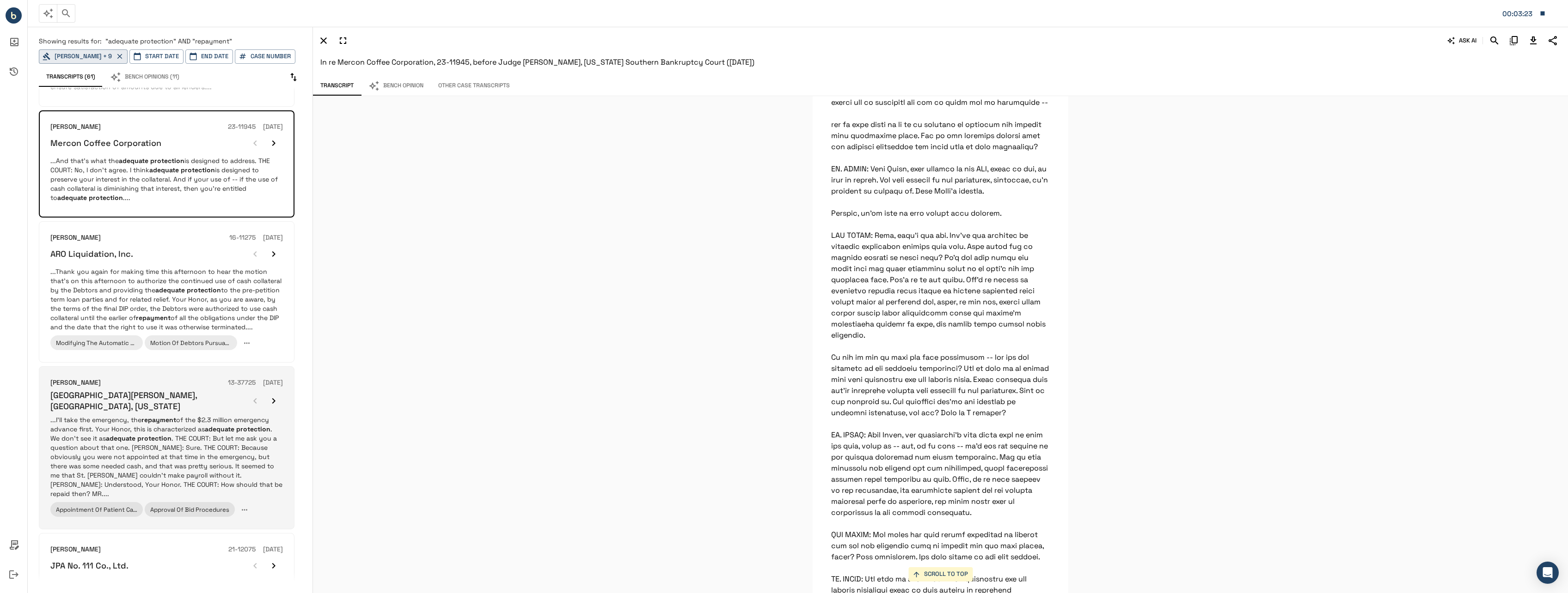
click at [197, 430] on p "...I’ll take the emergency, the repayment of the $2.3 million emergency advance…" at bounding box center [167, 457] width 233 height 83
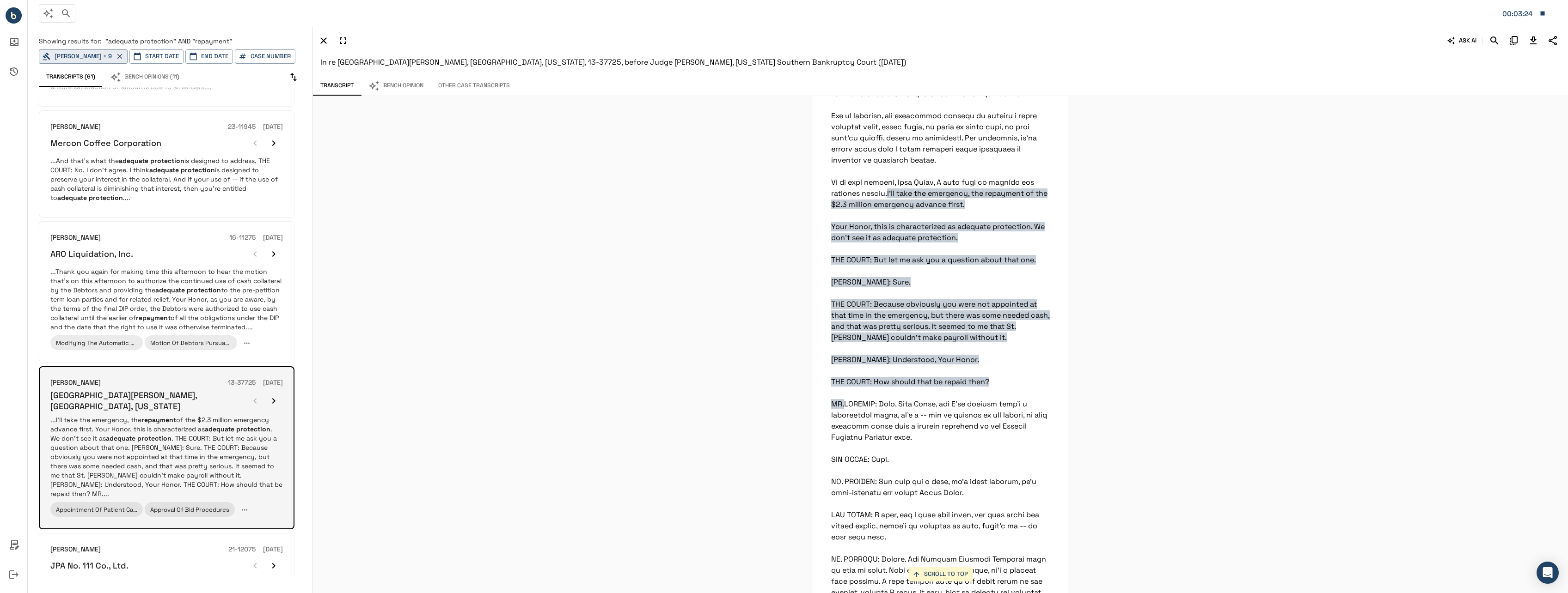
scroll to position [31468, 0]
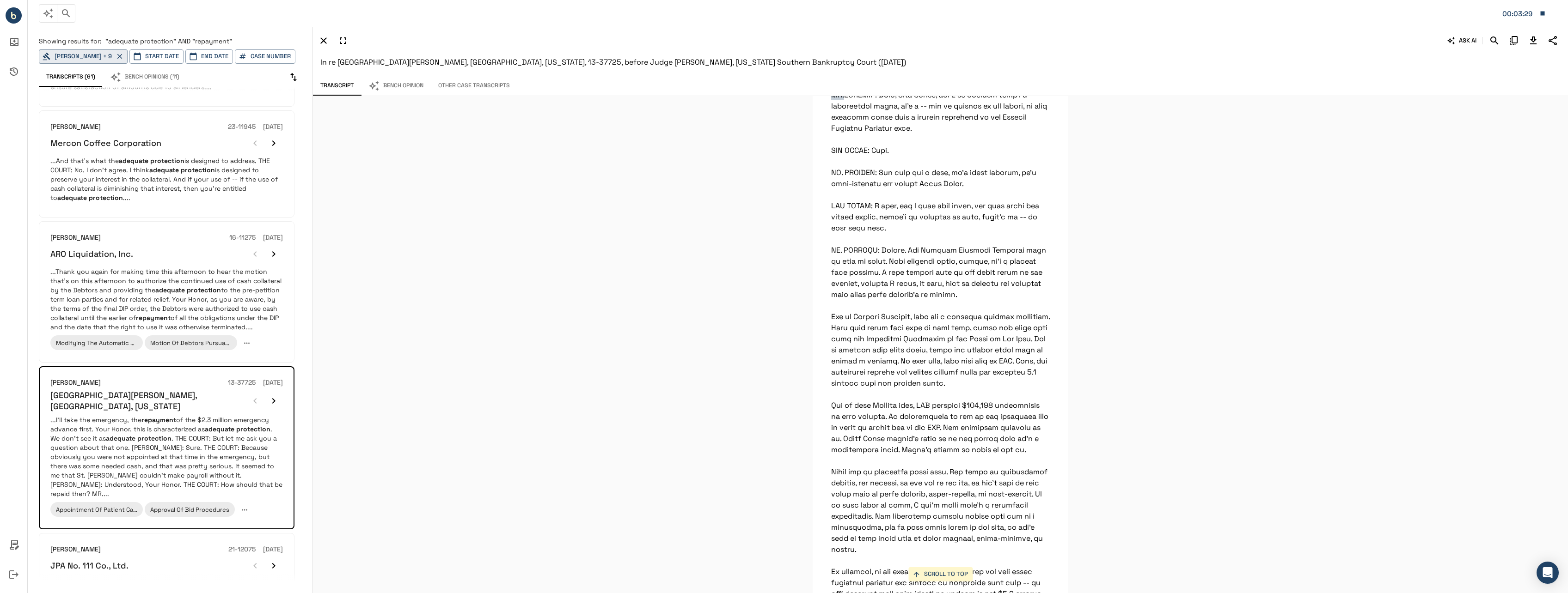
click at [1537, 38] on icon "Download Transcript" at bounding box center [1533, 41] width 11 height 11
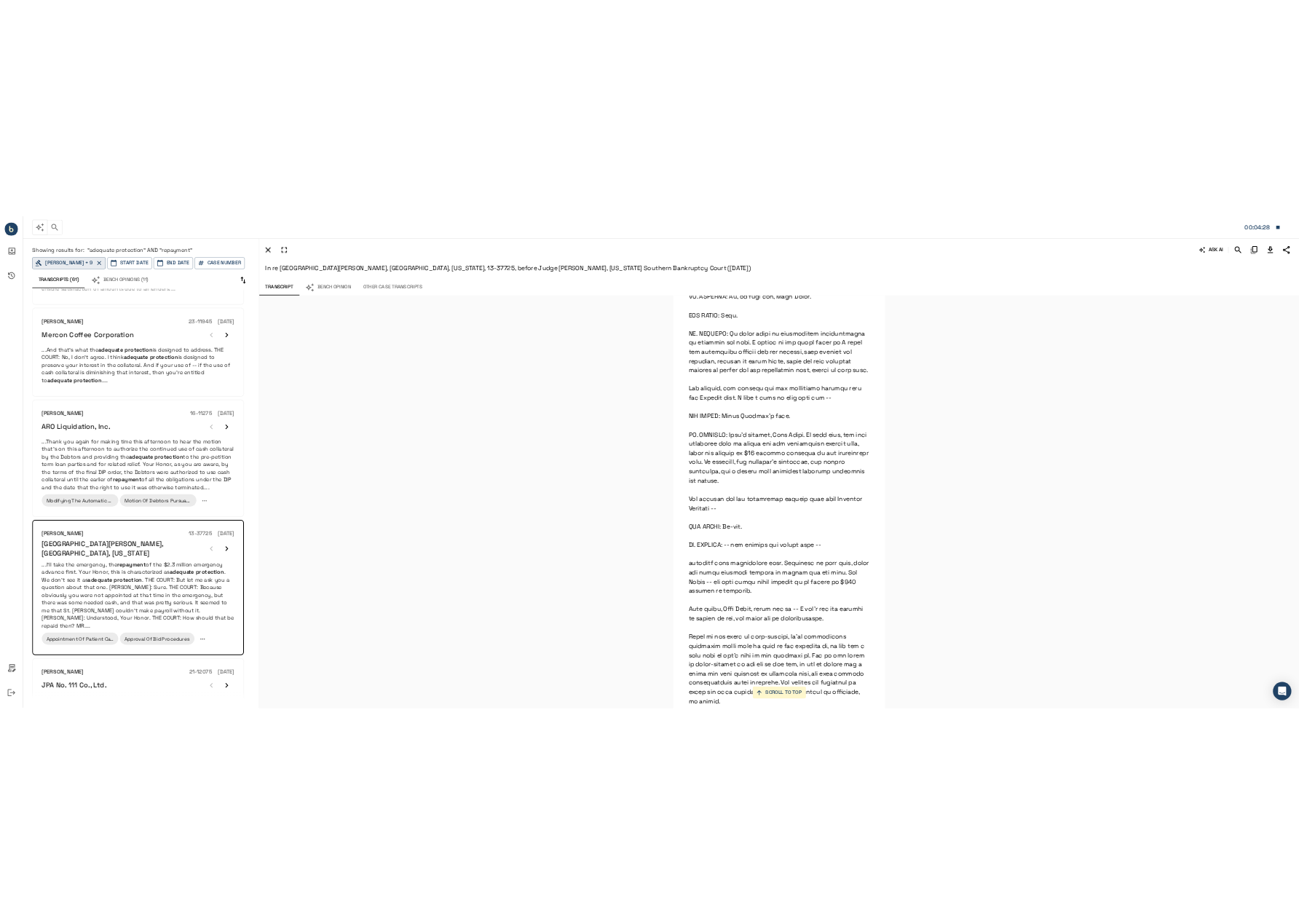
scroll to position [50830, 0]
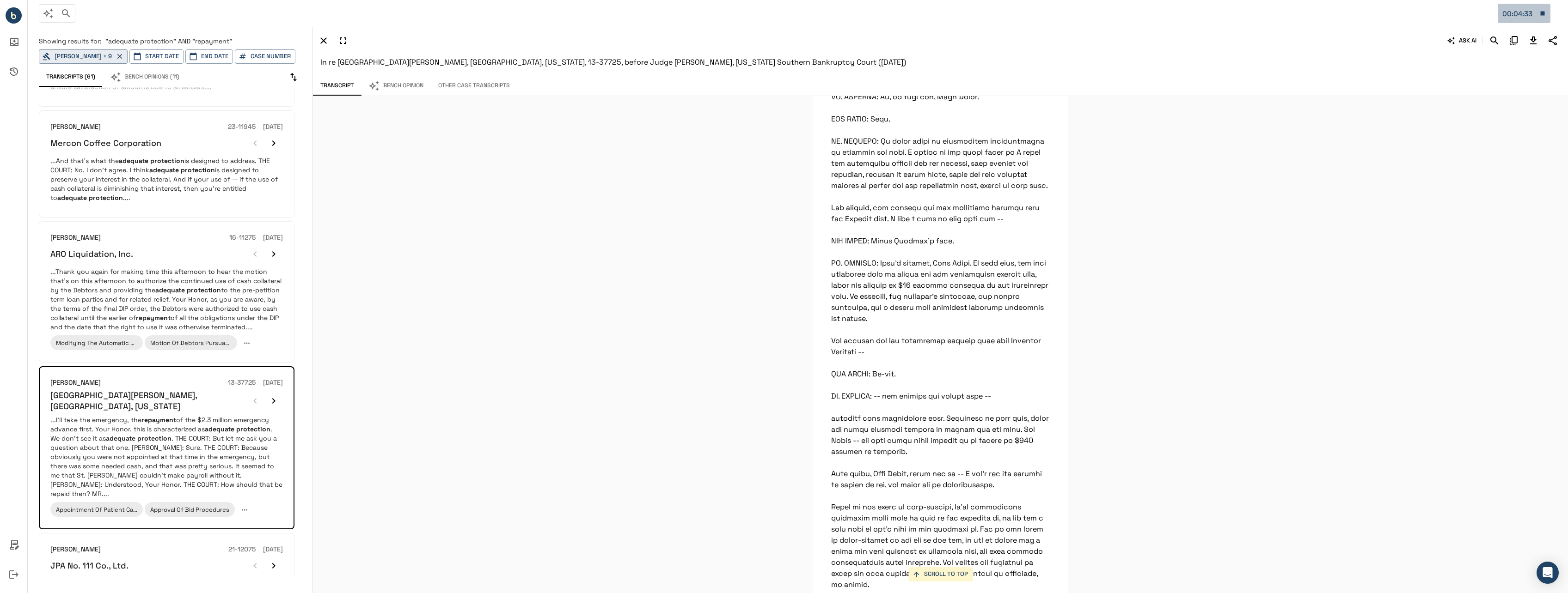
click at [1548, 13] on button "00:04:33" at bounding box center [1524, 13] width 53 height 19
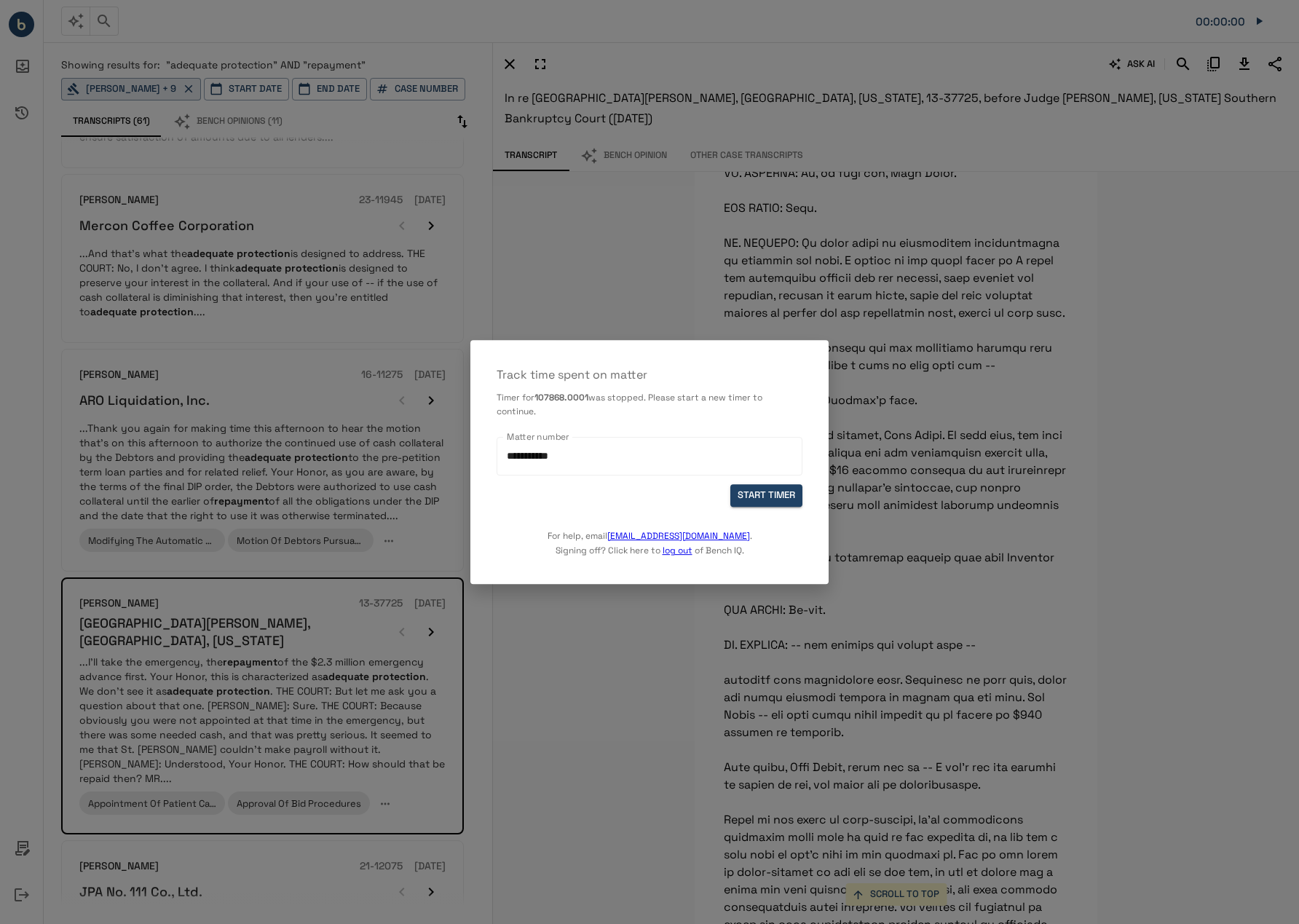
drag, startPoint x: 739, startPoint y: 213, endPoint x: 740, endPoint y: 189, distance: 24.0
click at [740, 210] on div at bounding box center [649, 462] width 1299 height 924
